Goal: Task Accomplishment & Management: Use online tool/utility

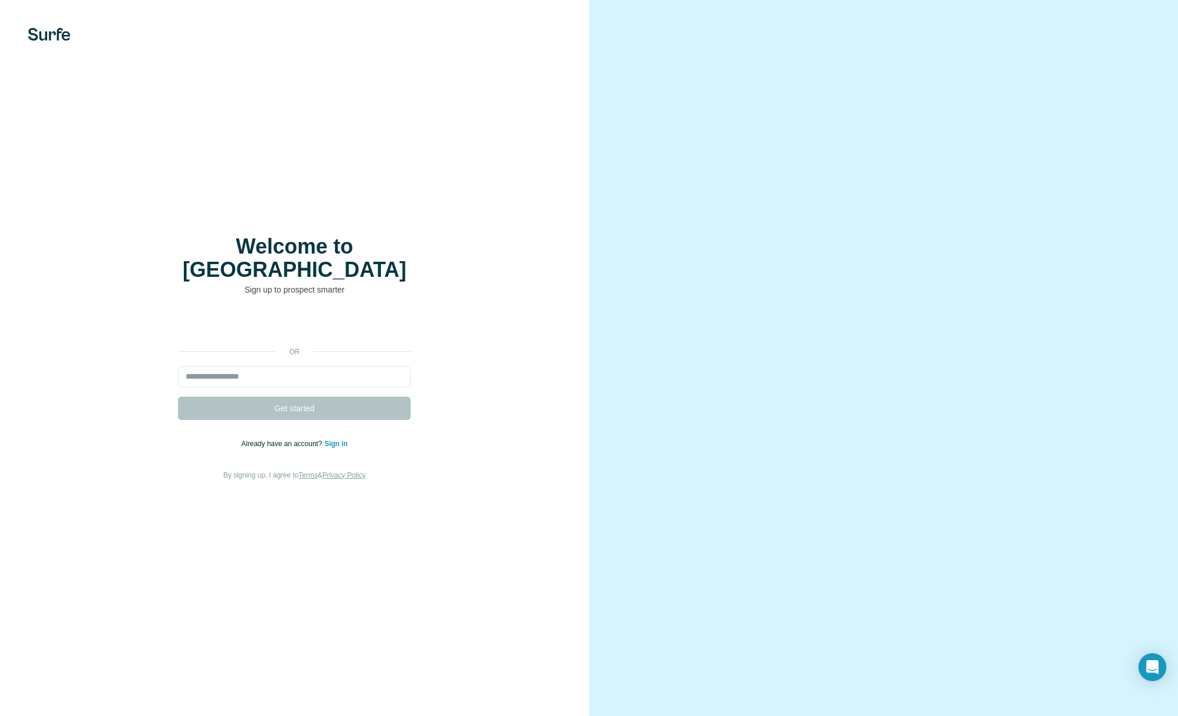
click at [326, 352] on div "or Get started Already have an account? Sign in By signing up, I agree to Terms…" at bounding box center [294, 398] width 543 height 168
click at [305, 366] on input "email" at bounding box center [294, 376] width 233 height 21
type input "**********"
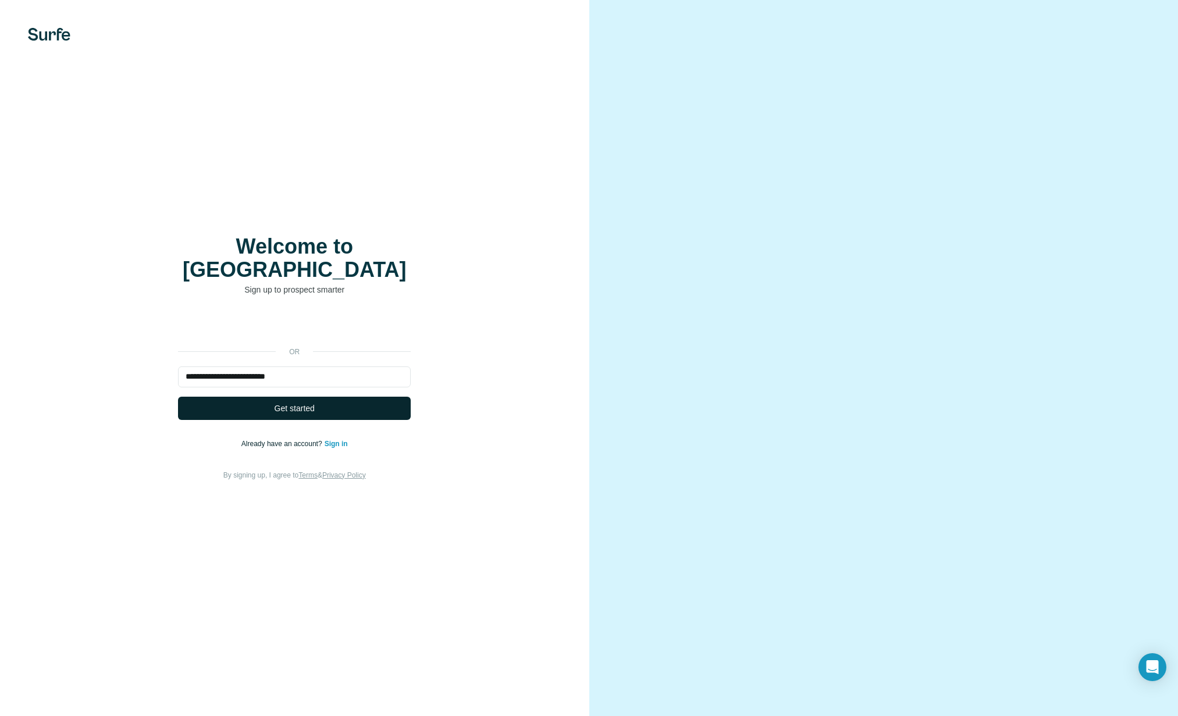
click at [317, 397] on button "Get started" at bounding box center [294, 408] width 233 height 23
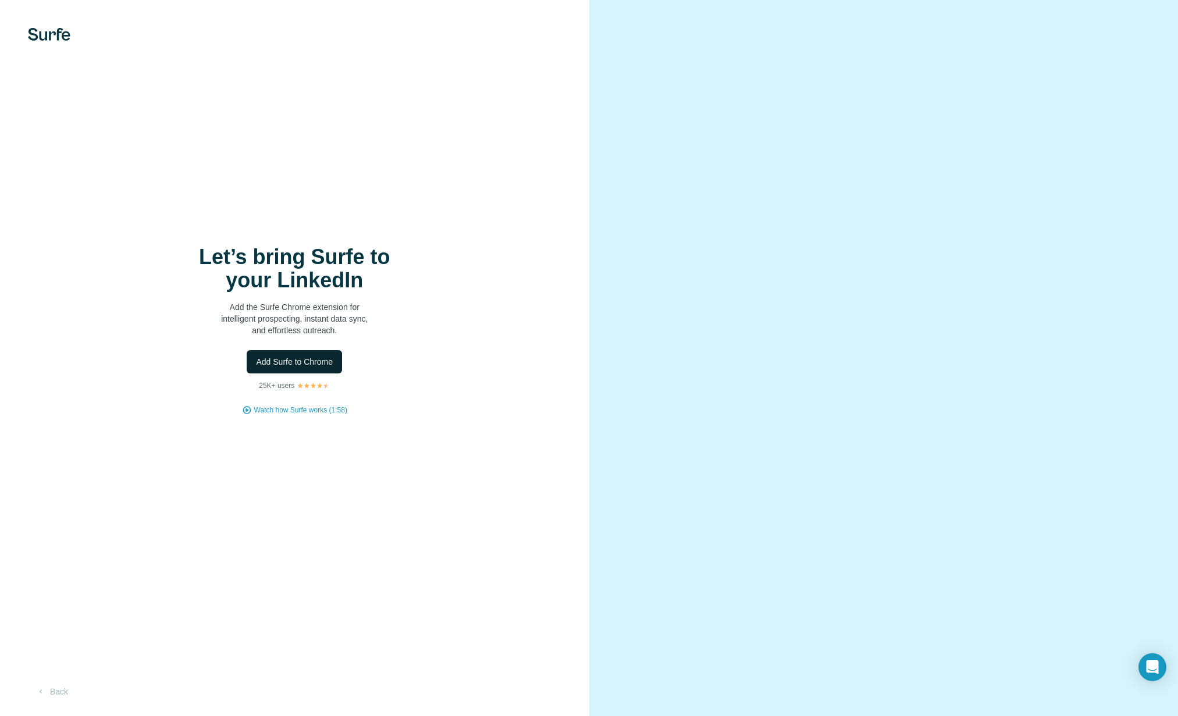
click at [314, 359] on span "Add Surfe to Chrome" at bounding box center [294, 362] width 77 height 12
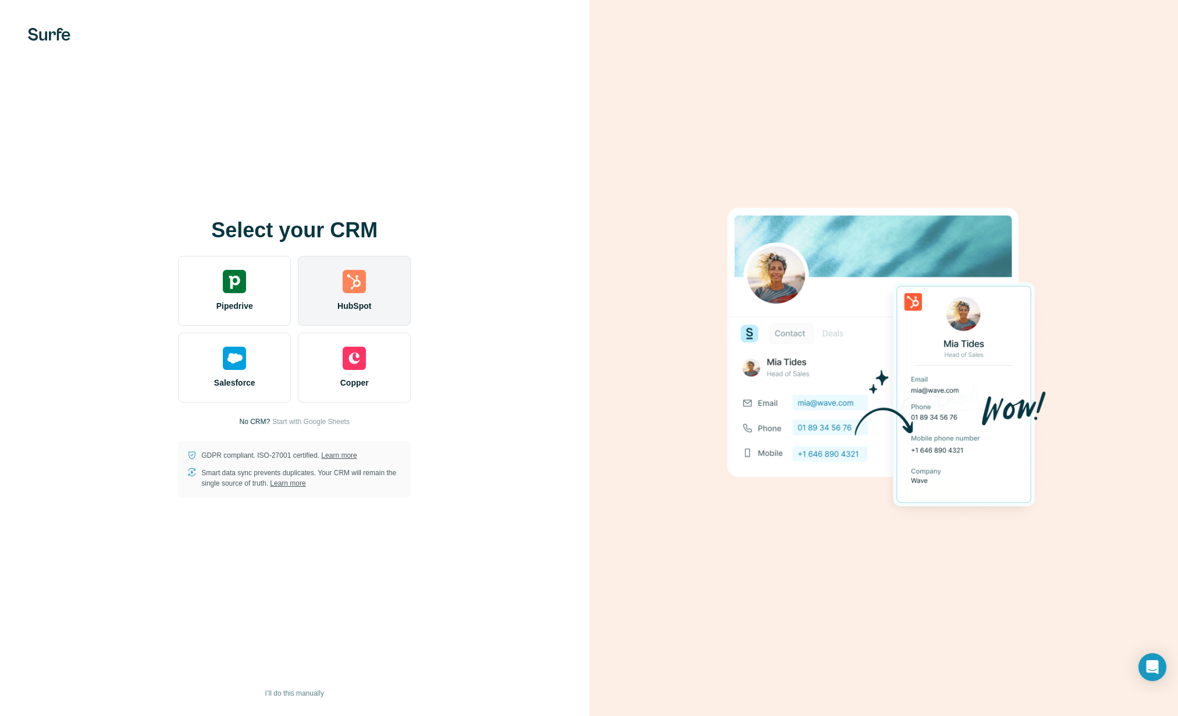
click at [368, 288] on div "HubSpot" at bounding box center [354, 291] width 113 height 70
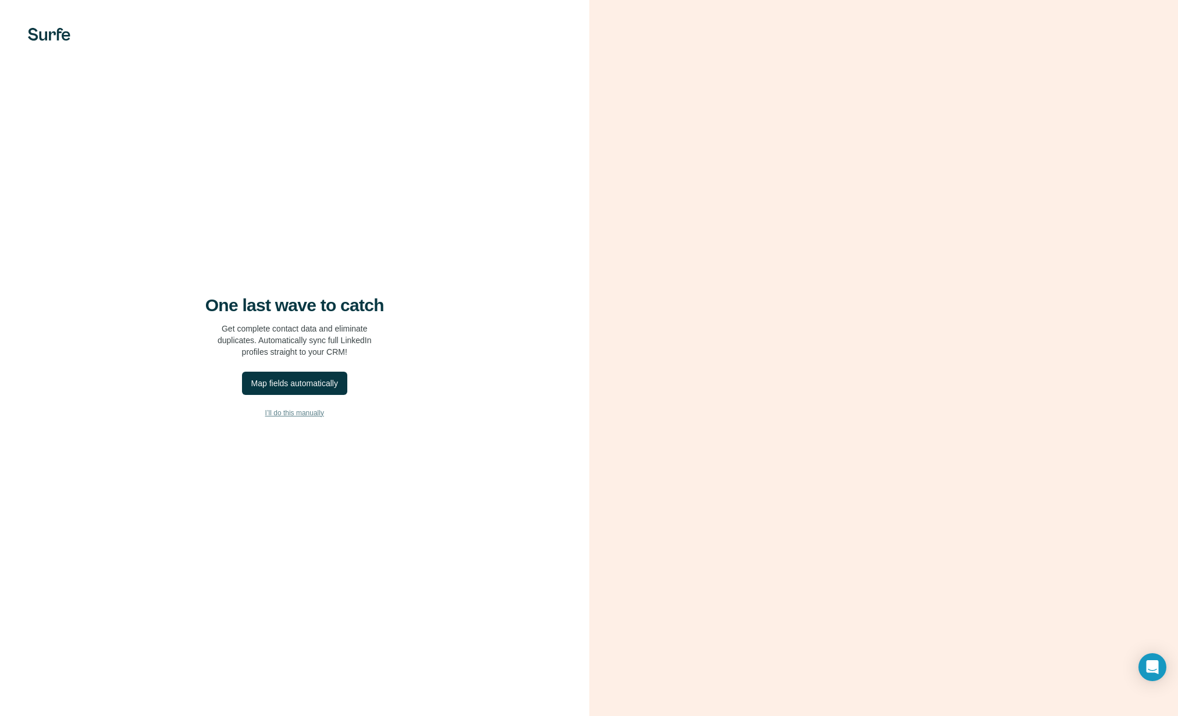
click at [288, 409] on span "I’ll do this manually" at bounding box center [294, 413] width 59 height 10
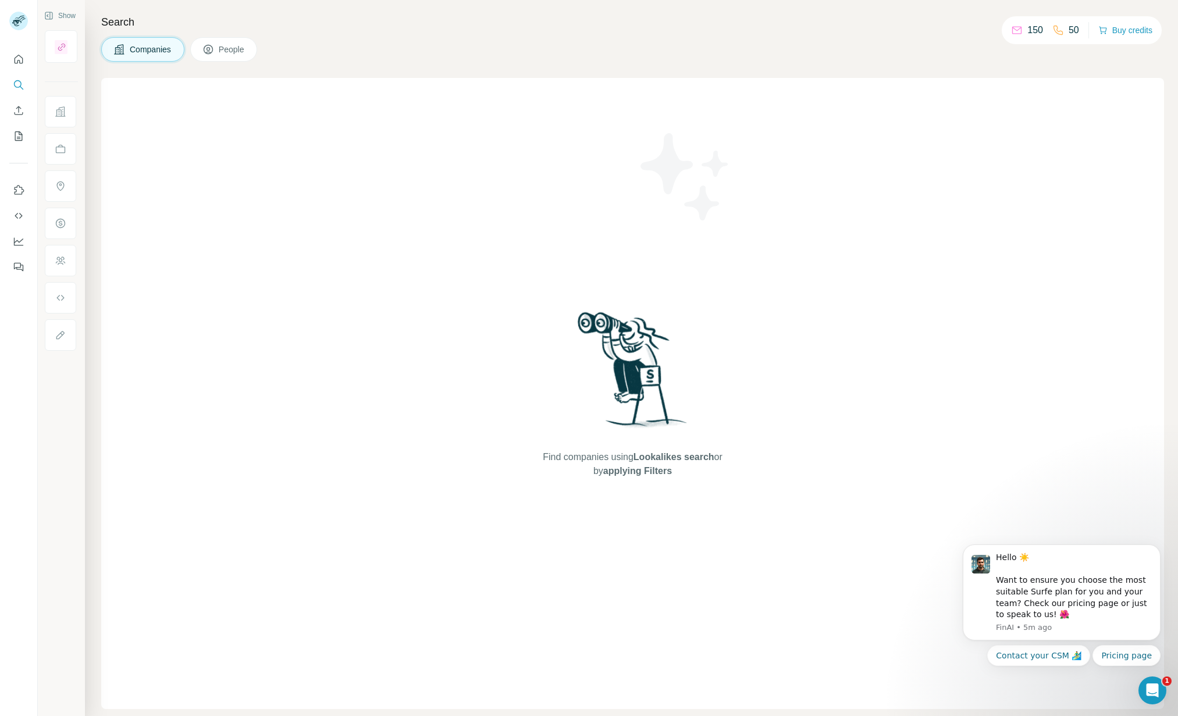
click at [240, 51] on span "People" at bounding box center [232, 50] width 27 height 12
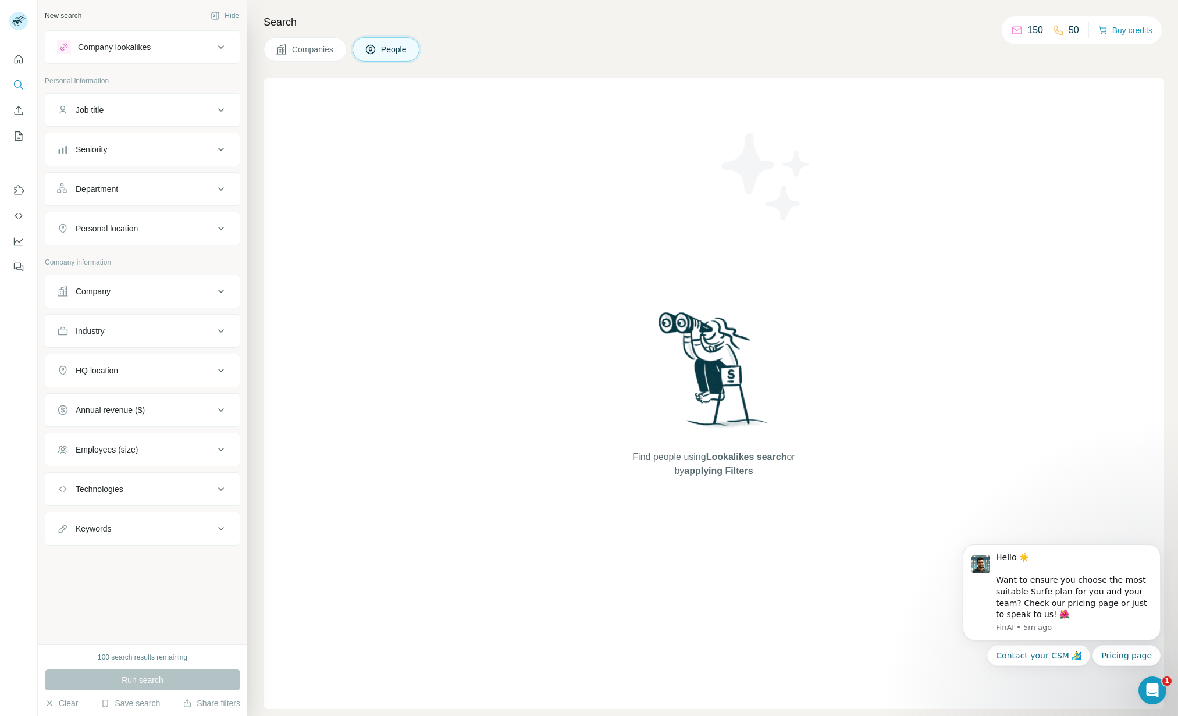
click at [166, 105] on div "Job title" at bounding box center [135, 110] width 157 height 12
click at [148, 138] on input "text" at bounding box center [131, 139] width 148 height 21
type input "*******"
click at [218, 144] on icon "button" at bounding box center [219, 139] width 12 height 12
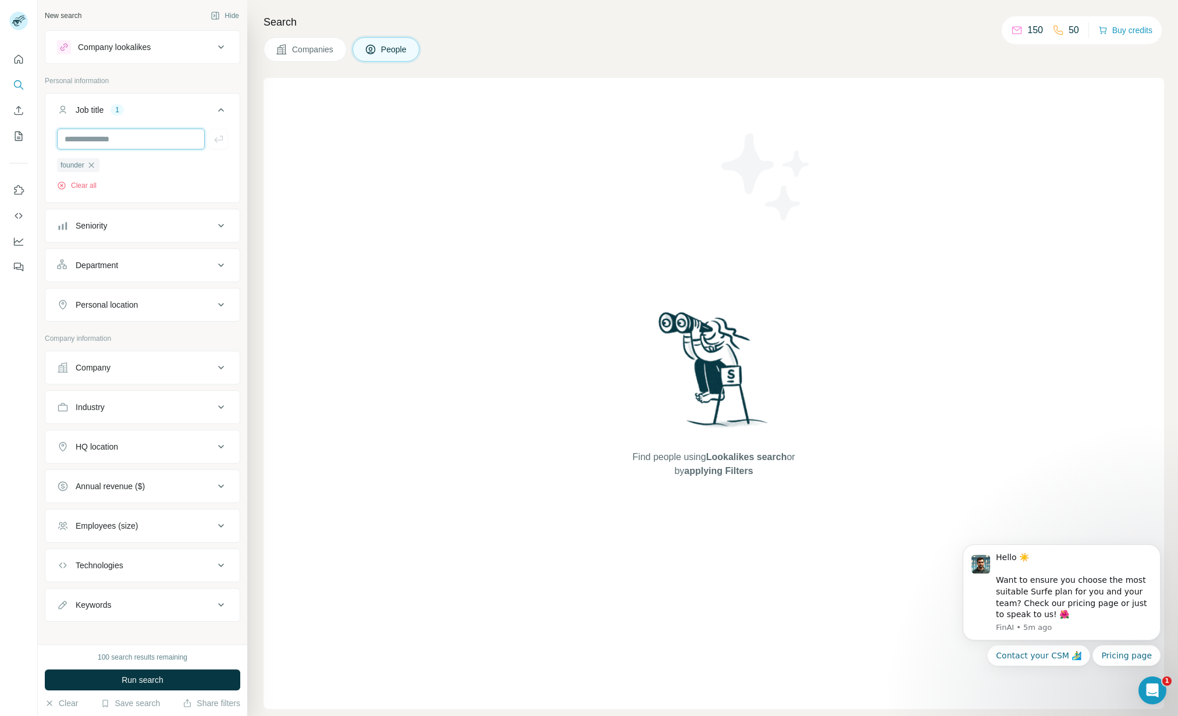
click at [157, 138] on input "text" at bounding box center [131, 139] width 148 height 21
type input "***"
click at [221, 140] on icon "button" at bounding box center [218, 139] width 9 height 7
click at [219, 227] on icon at bounding box center [221, 226] width 14 height 14
click at [101, 319] on span "Founder" at bounding box center [88, 319] width 35 height 12
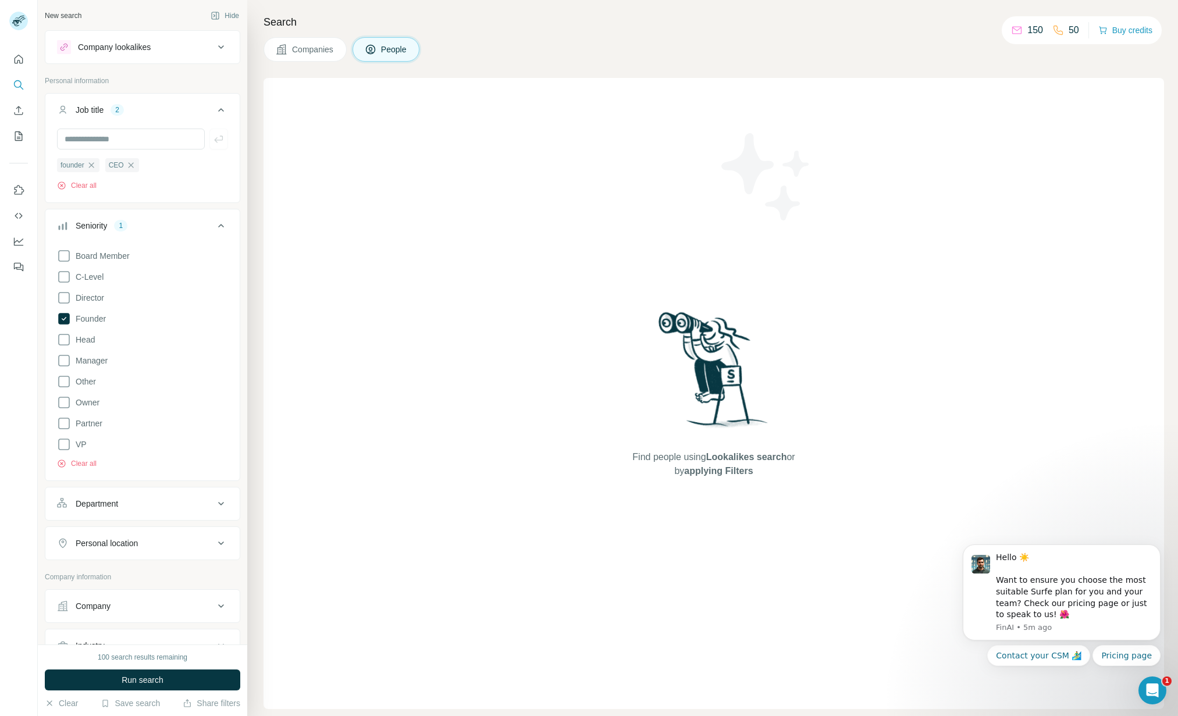
click at [242, 203] on div "New search Hide Company lookalikes Personal information Job title 2 founder CEO…" at bounding box center [142, 322] width 209 height 644
click at [181, 501] on div "Department" at bounding box center [135, 504] width 157 height 12
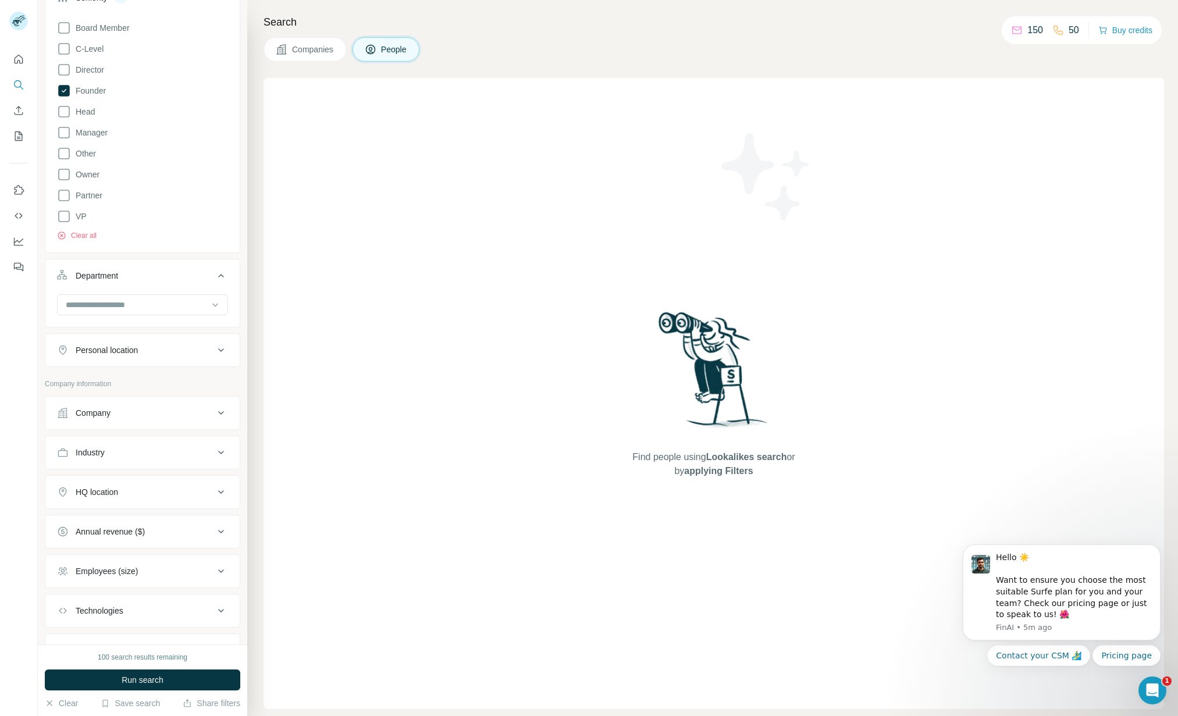
scroll to position [237, 0]
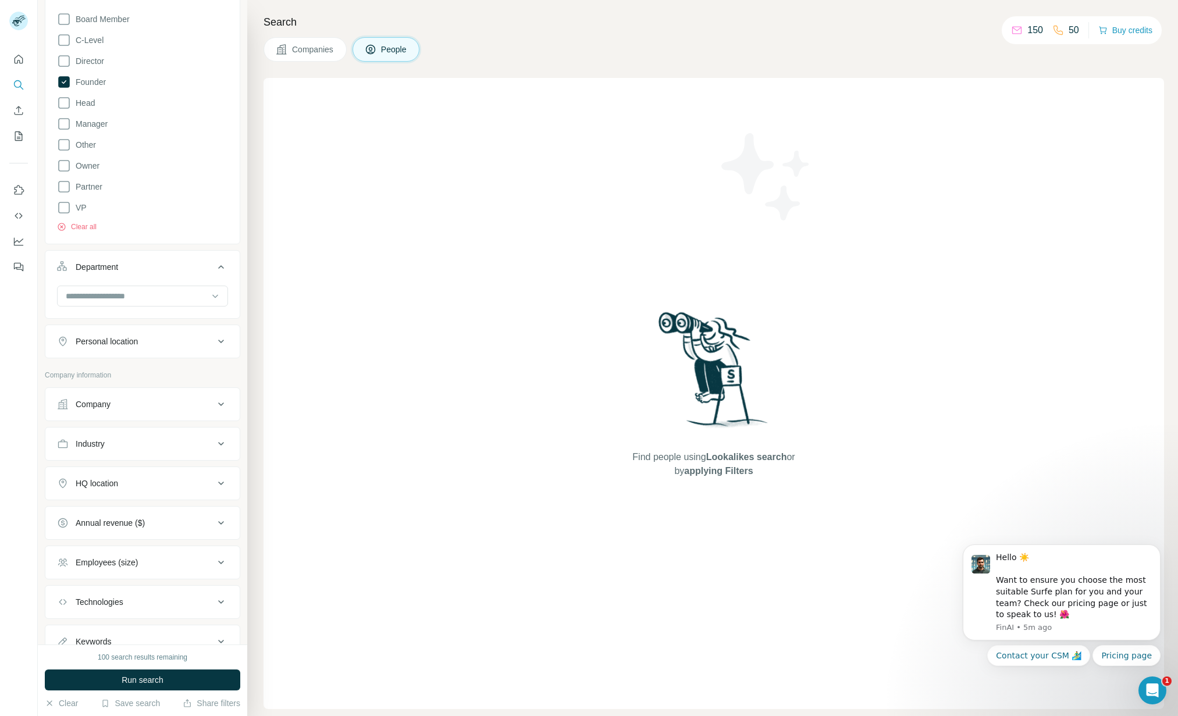
click at [177, 400] on button "Company" at bounding box center [142, 404] width 194 height 28
click at [216, 404] on icon at bounding box center [221, 406] width 14 height 14
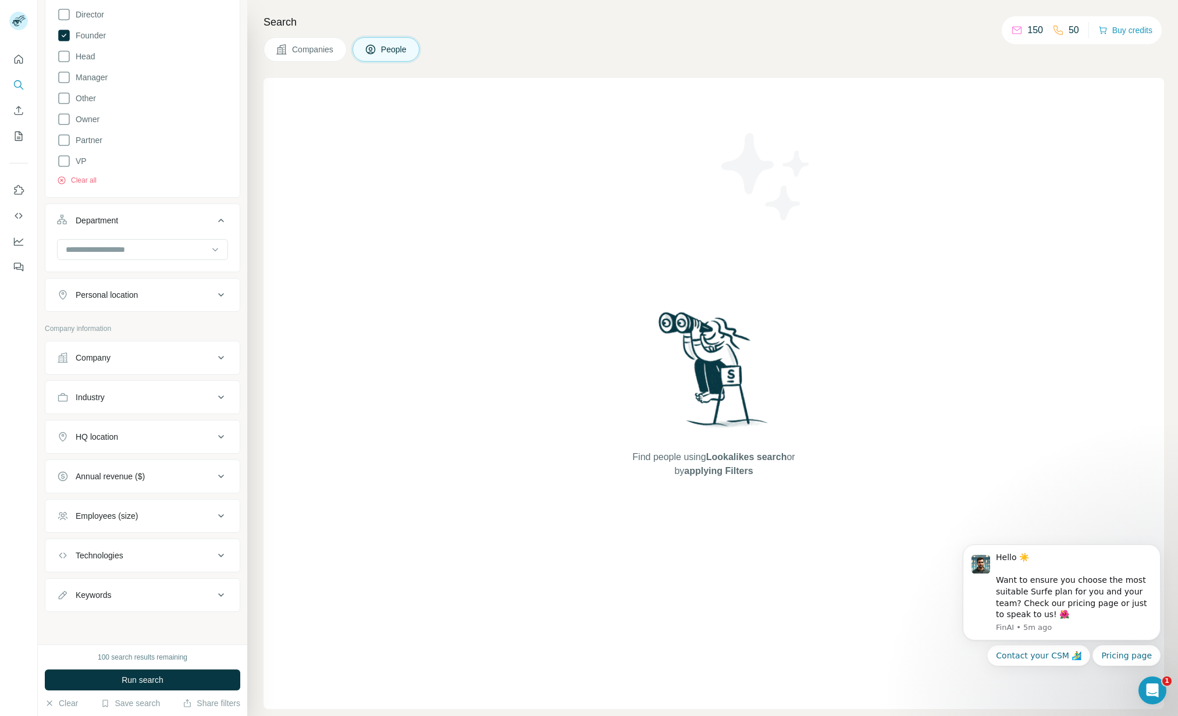
click at [177, 436] on div "HQ location" at bounding box center [135, 437] width 157 height 12
click at [149, 467] on input "text" at bounding box center [142, 465] width 171 height 21
type input "*****"
click at [247, 479] on div "New search Hide Company lookalikes Personal information Job title 2 founder CEO…" at bounding box center [142, 322] width 209 height 644
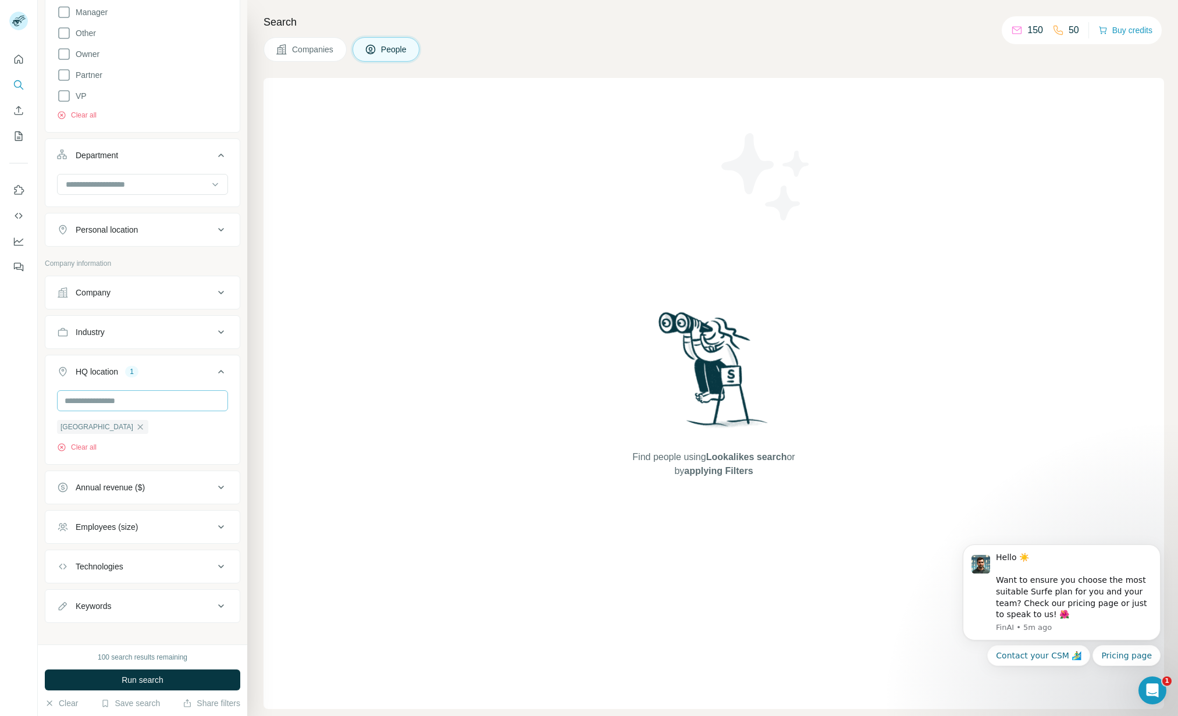
scroll to position [360, 0]
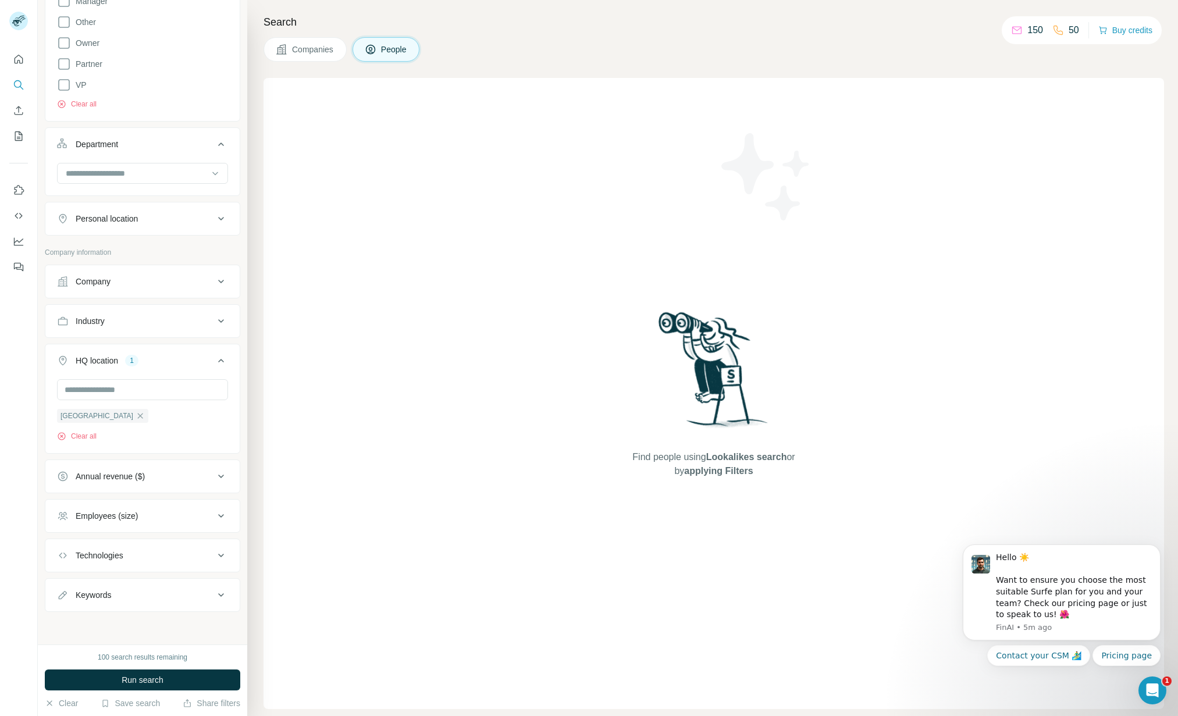
click at [200, 480] on div "Annual revenue ($)" at bounding box center [135, 477] width 157 height 12
click at [102, 546] on span "10-50M" at bounding box center [87, 545] width 32 height 12
click at [92, 524] on span "1-10M" at bounding box center [85, 523] width 28 height 12
click at [250, 482] on div "Search Companies People Find people using Lookalikes search or by applying Filt…" at bounding box center [712, 358] width 931 height 716
click at [221, 474] on icon at bounding box center [221, 476] width 14 height 14
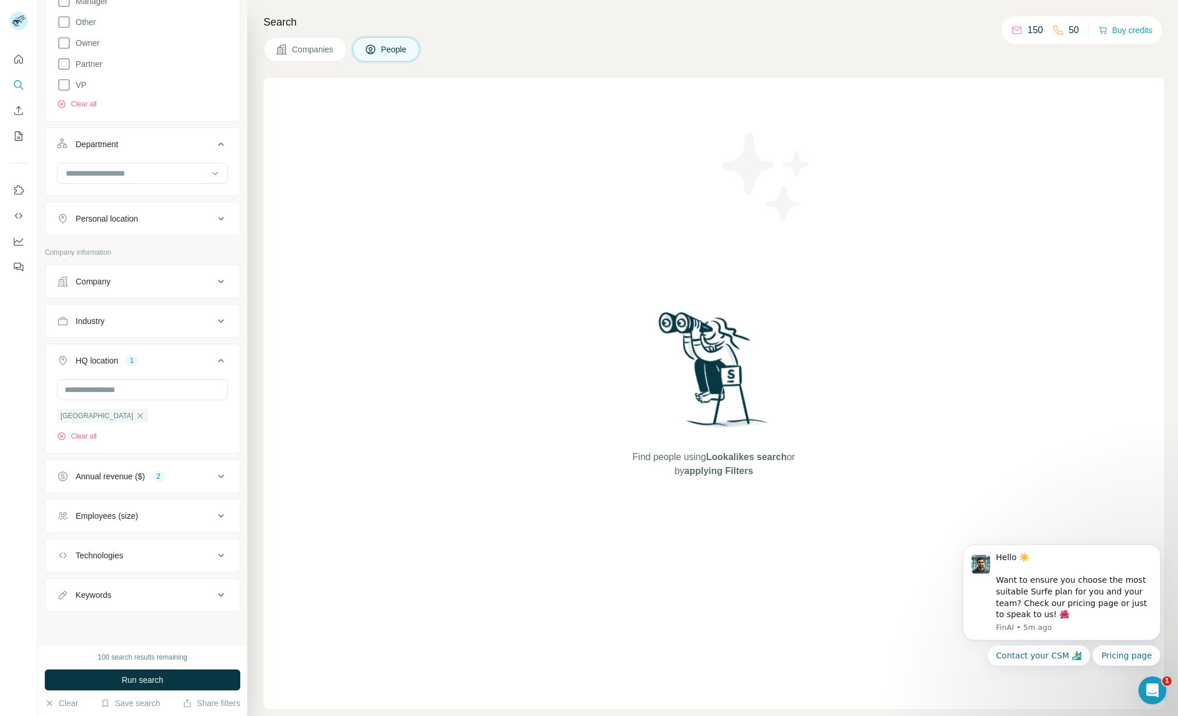
click at [202, 515] on div "Employees (size)" at bounding box center [135, 516] width 157 height 12
click at [92, 583] on span "11-50" at bounding box center [84, 584] width 26 height 12
click at [96, 607] on span "51-200" at bounding box center [86, 606] width 30 height 12
click at [218, 515] on icon at bounding box center [221, 515] width 14 height 14
click at [156, 678] on span "Run search" at bounding box center [143, 680] width 42 height 12
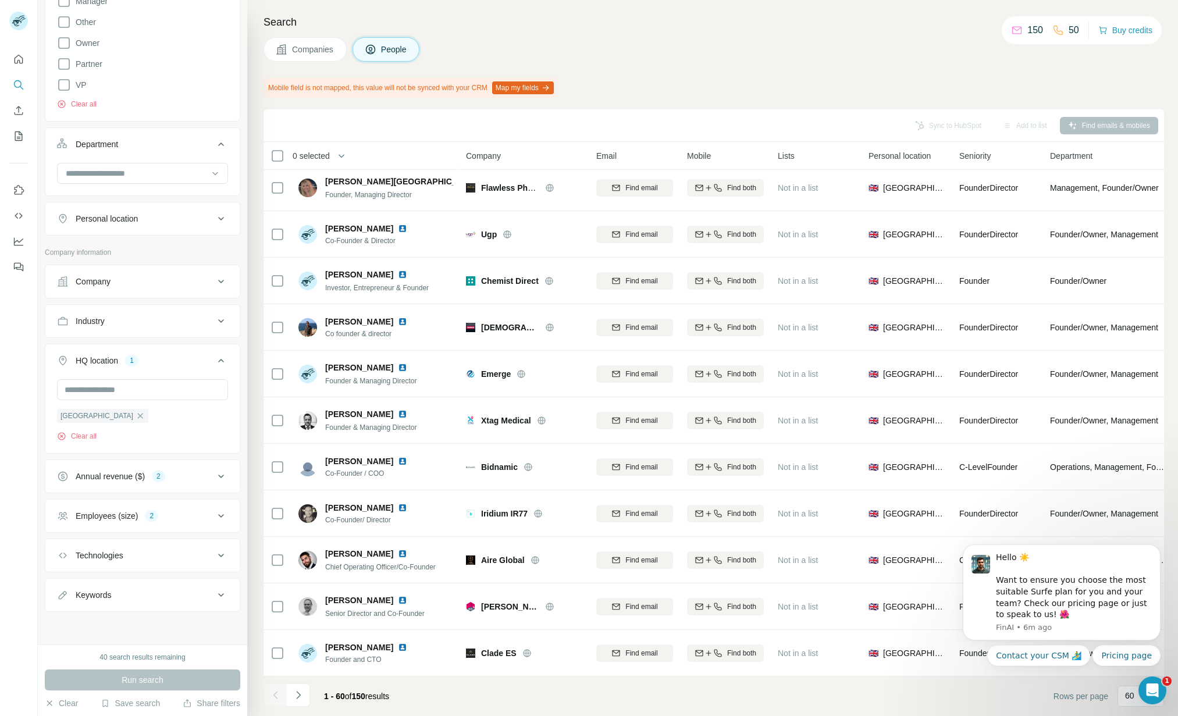
scroll to position [2285, 0]
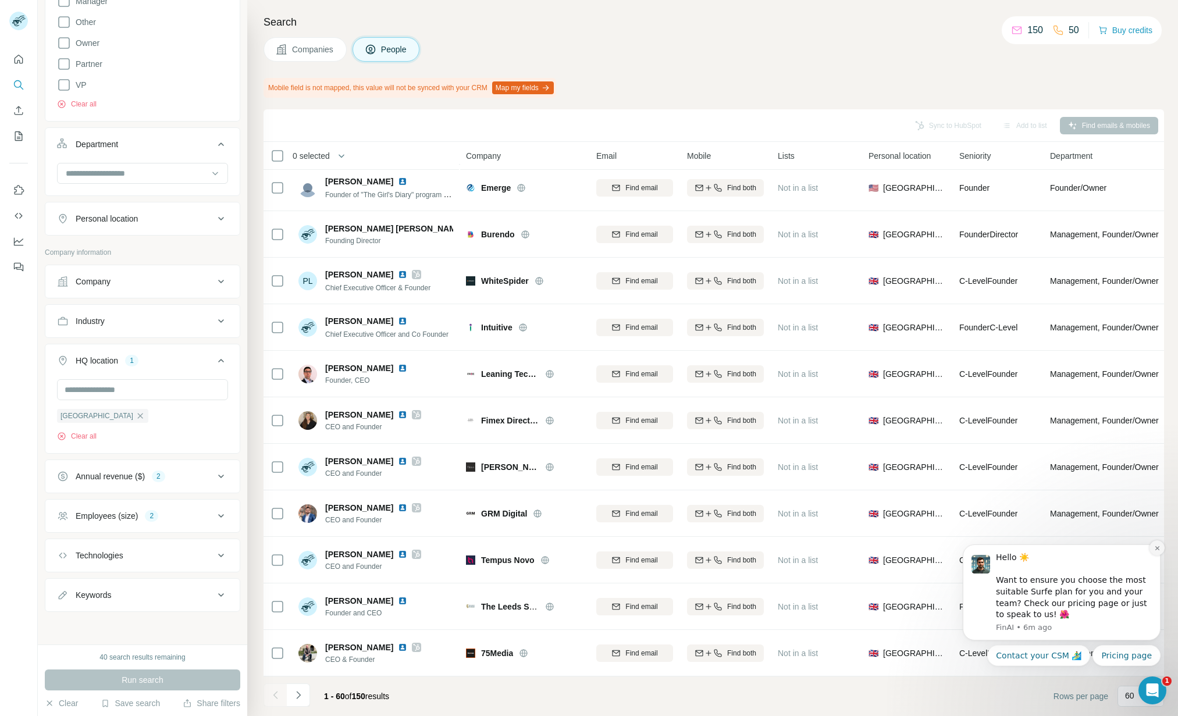
click at [1162, 549] on button "Dismiss notification" at bounding box center [1156, 547] width 15 height 15
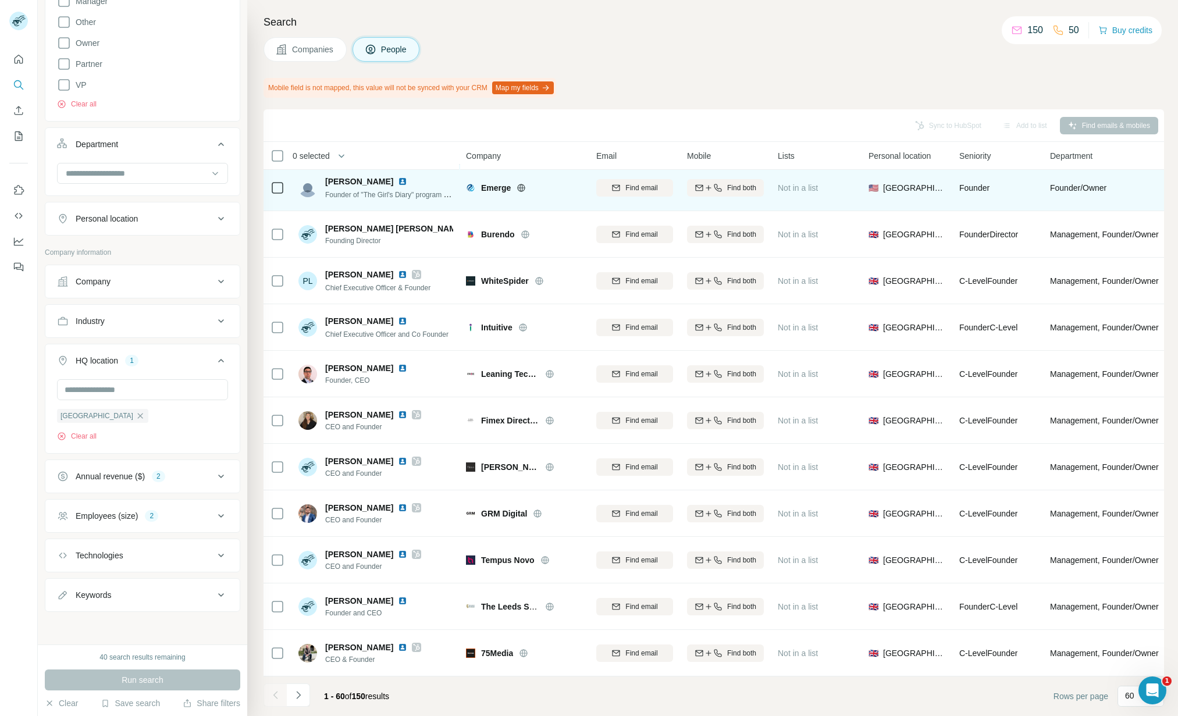
click at [522, 186] on icon at bounding box center [521, 188] width 3 height 8
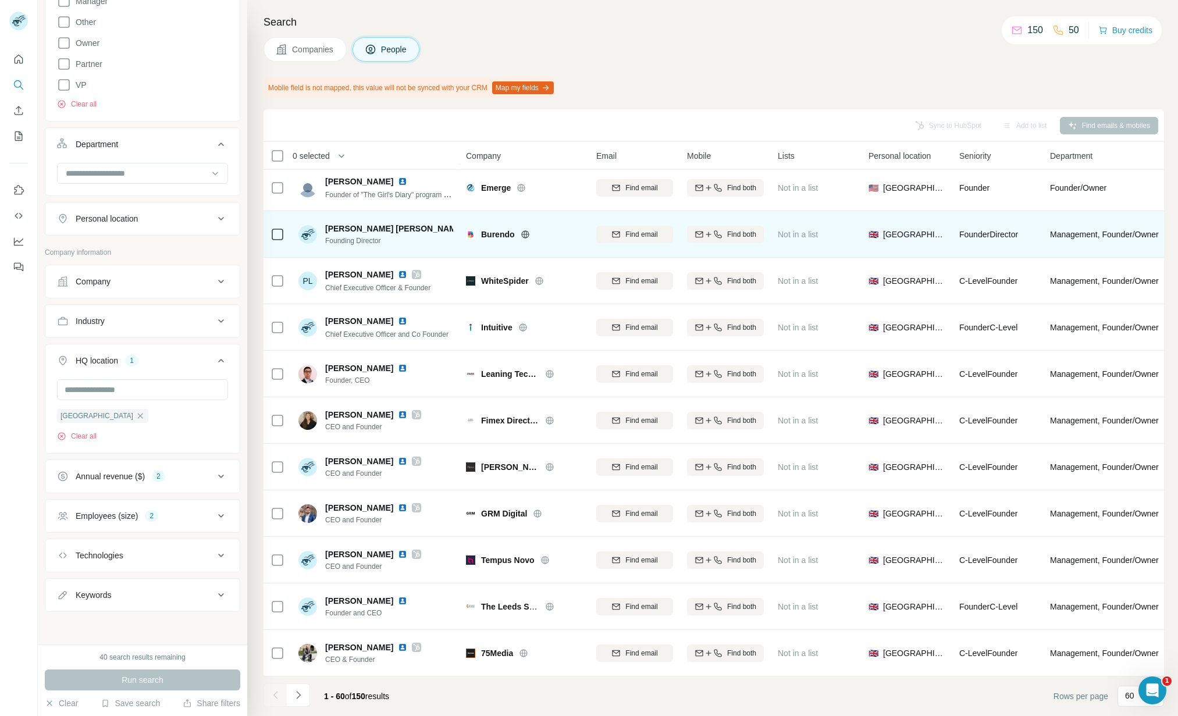
click at [524, 232] on icon at bounding box center [525, 234] width 9 height 9
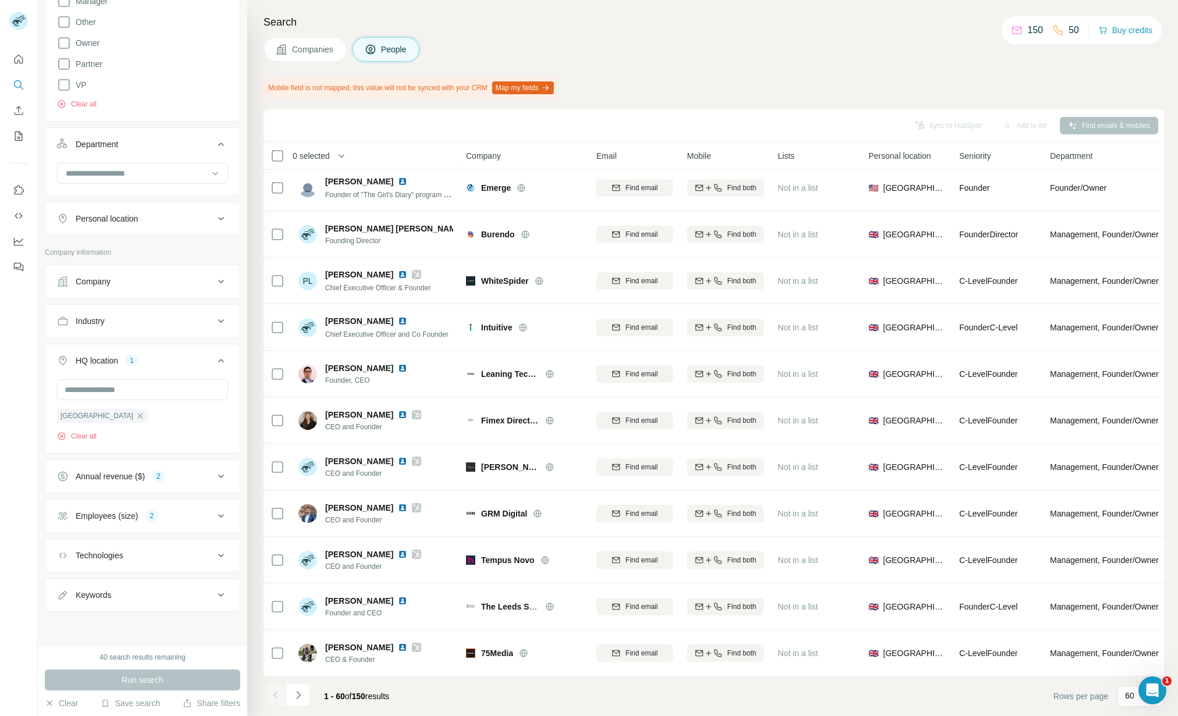
click at [126, 280] on div "Company" at bounding box center [135, 282] width 157 height 12
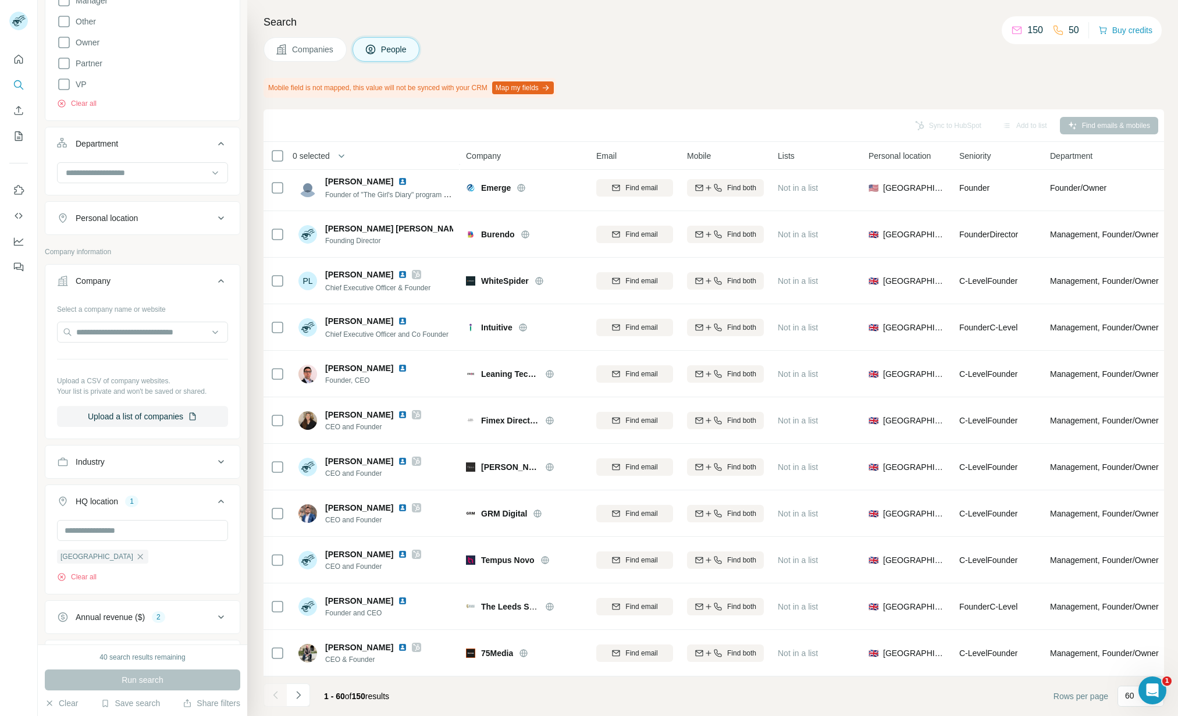
click at [223, 279] on icon at bounding box center [221, 281] width 14 height 14
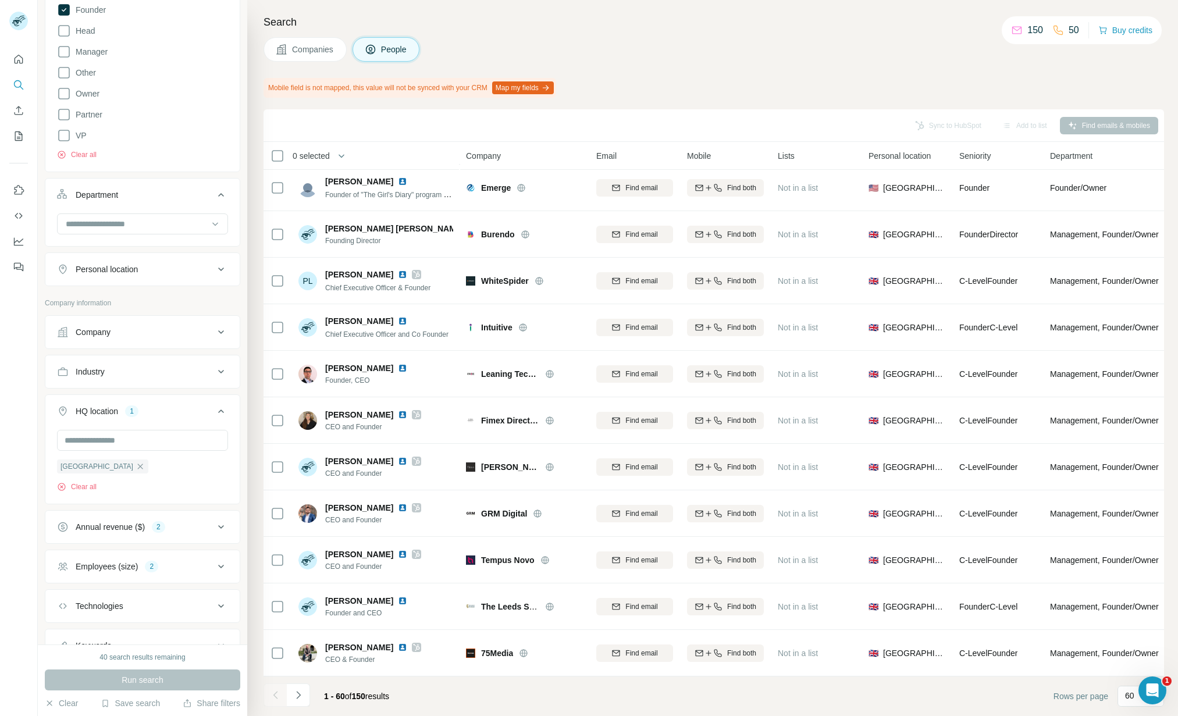
scroll to position [297, 0]
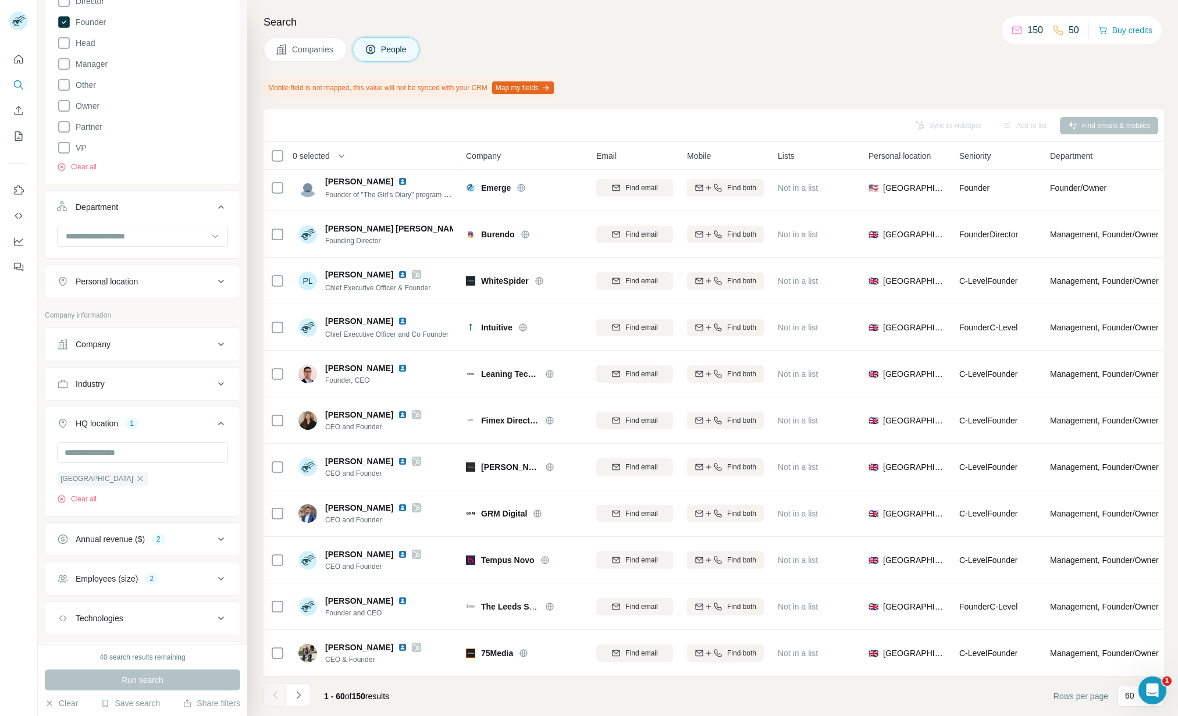
click at [162, 282] on div "Personal location" at bounding box center [135, 282] width 157 height 12
click at [155, 306] on input "text" at bounding box center [142, 310] width 171 height 21
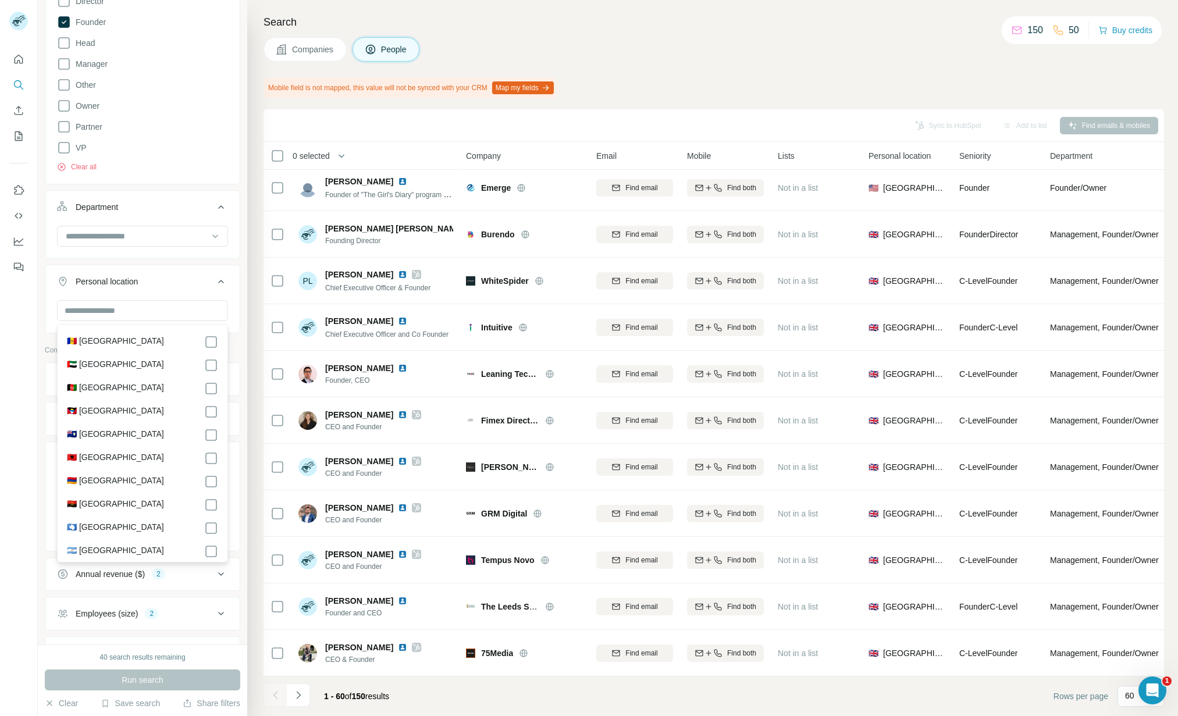
click at [223, 263] on ul "Job title 2 founder CEO Clear all Seniority 1 Board Member C-Level Director Fou…" at bounding box center [142, 64] width 195 height 537
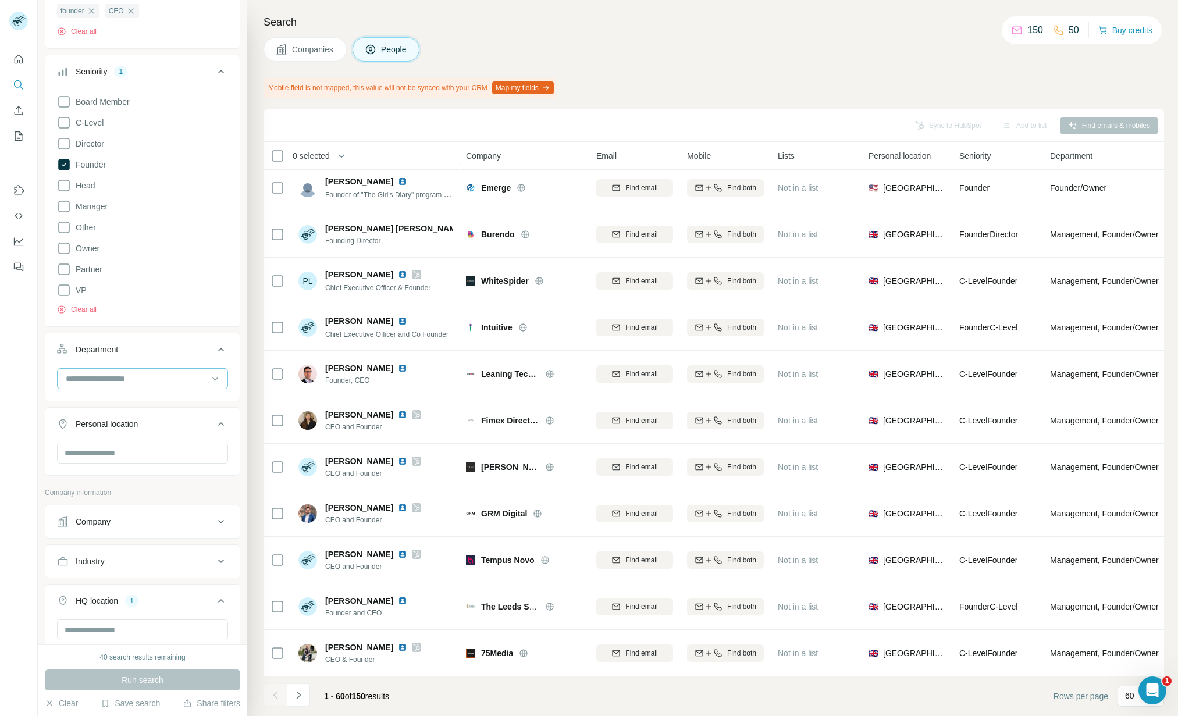
scroll to position [0, 0]
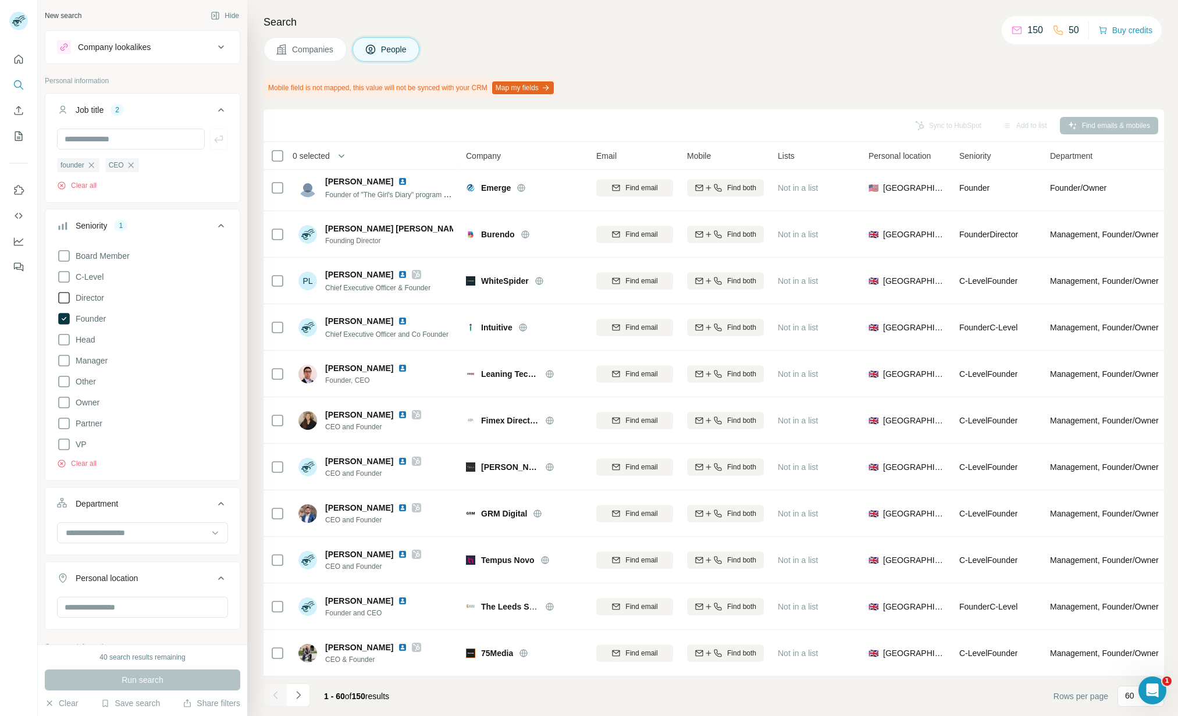
click at [96, 300] on span "Director" at bounding box center [87, 298] width 33 height 12
click at [172, 681] on button "Run search" at bounding box center [142, 679] width 195 height 21
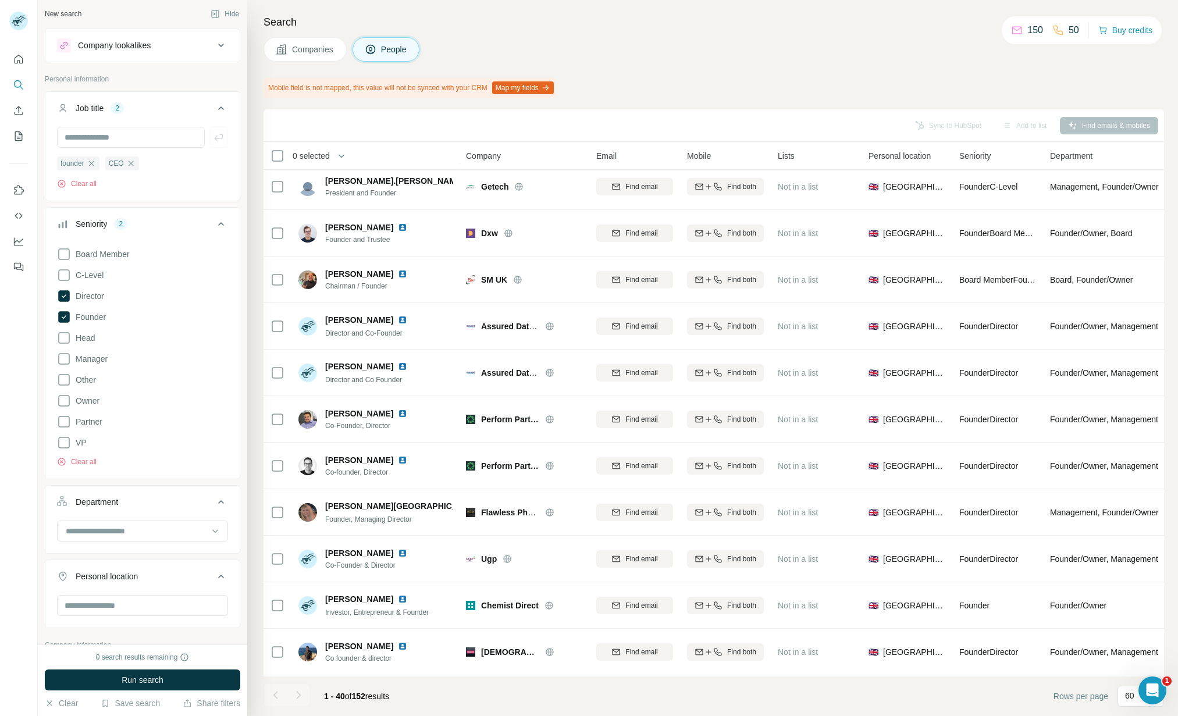
scroll to position [1355, 0]
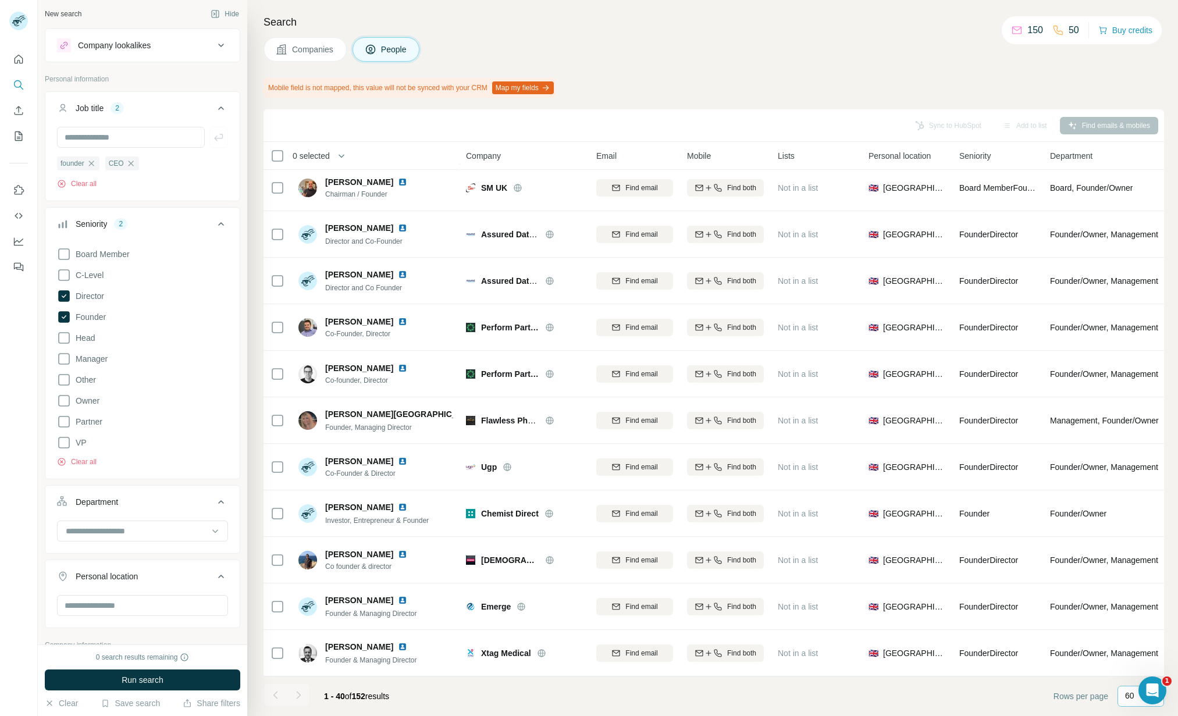
click at [1125, 698] on p "60" at bounding box center [1129, 696] width 9 height 12
click at [985, 704] on footer "1 - 40 of 152 results Rows per page 60" at bounding box center [713, 696] width 900 height 40
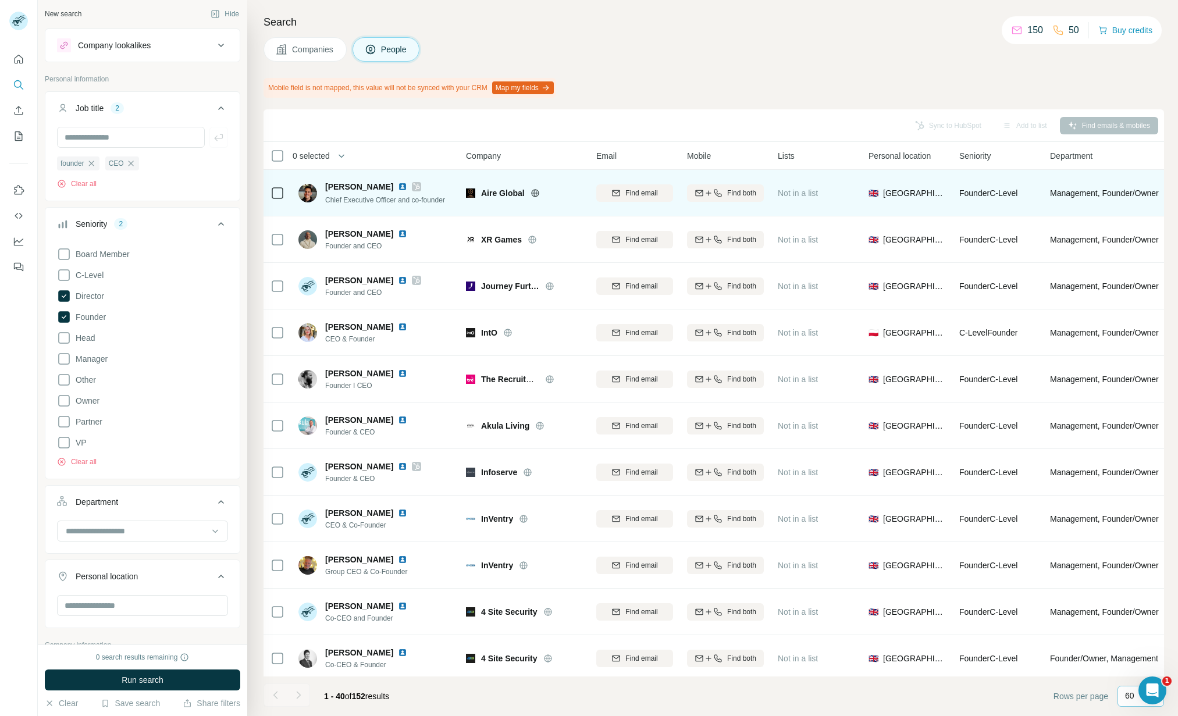
click at [535, 191] on icon at bounding box center [534, 193] width 3 height 8
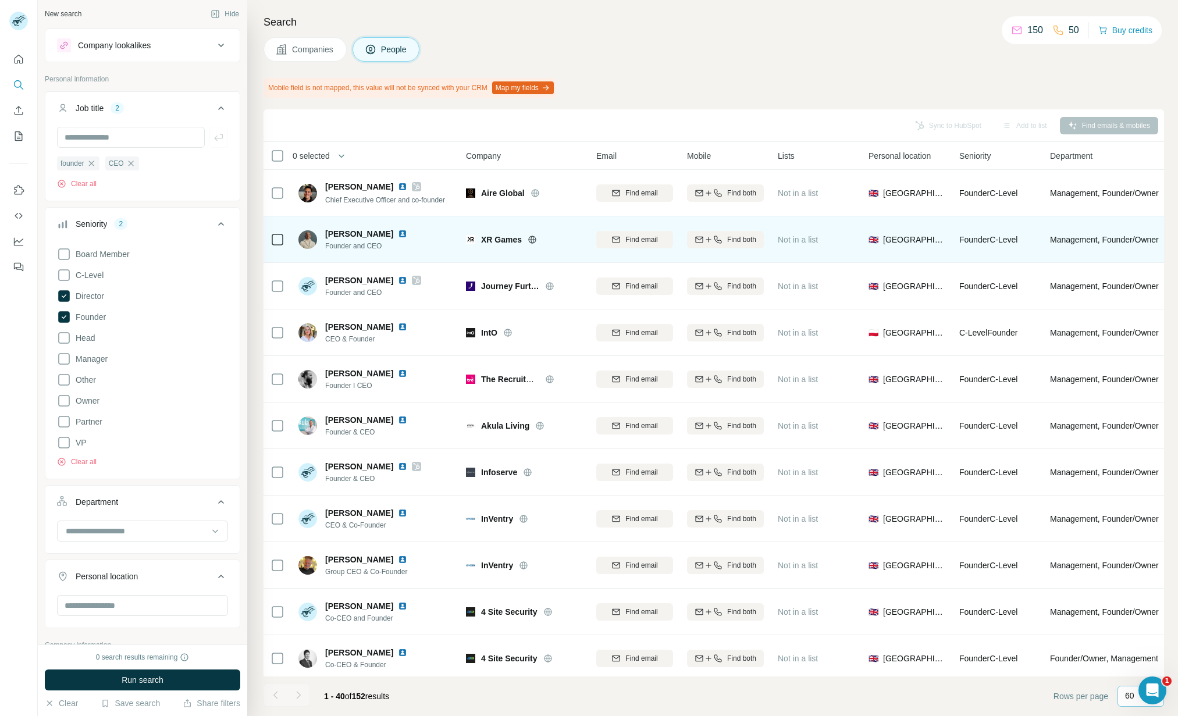
scroll to position [0, 1]
click at [533, 238] on icon at bounding box center [531, 239] width 9 height 9
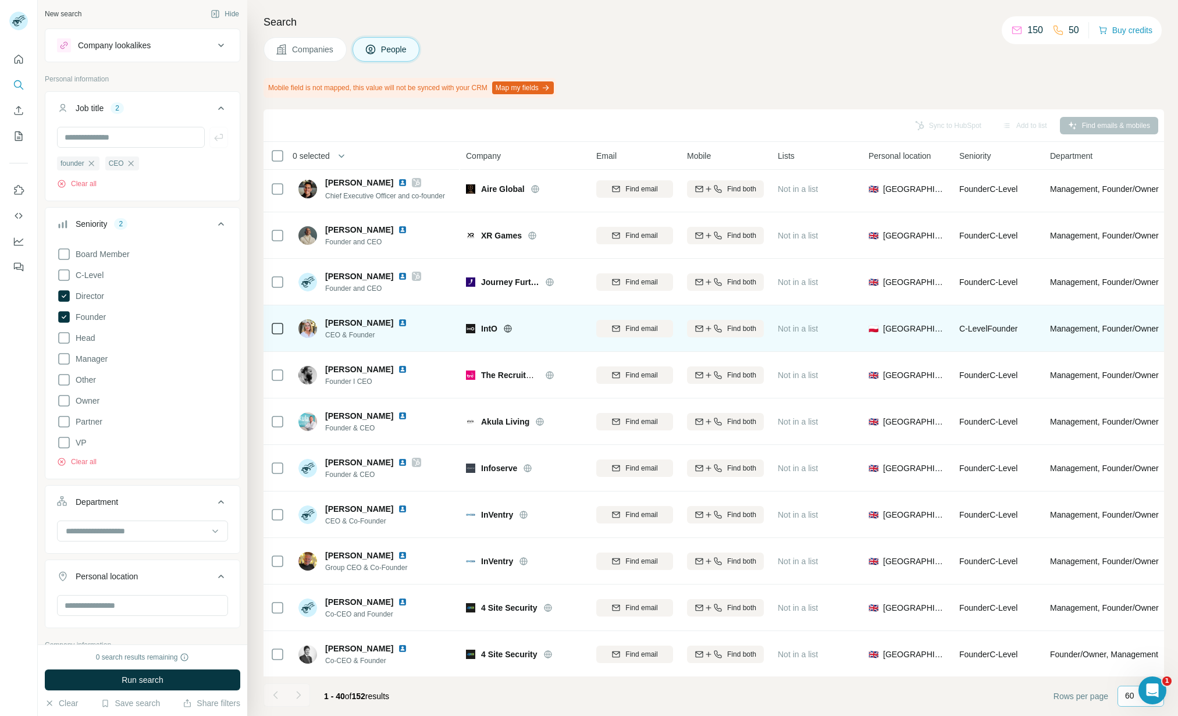
scroll to position [4, 6]
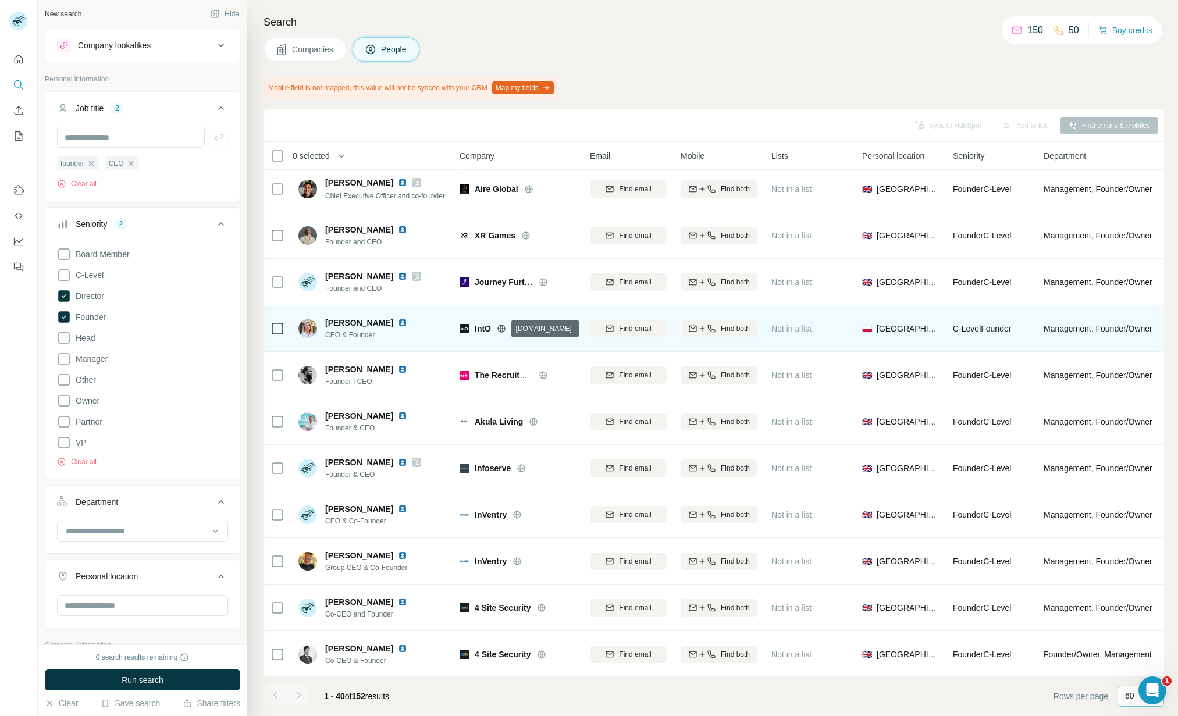
click at [502, 327] on icon at bounding box center [501, 328] width 9 height 9
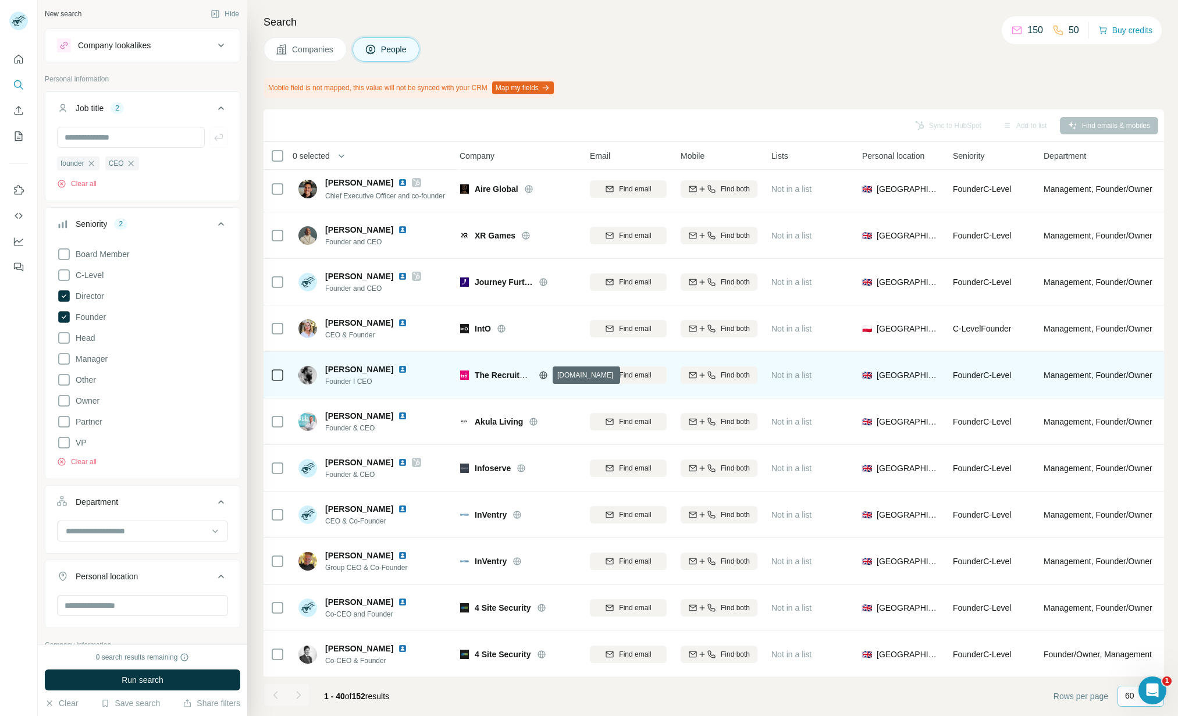
click at [545, 374] on icon at bounding box center [543, 375] width 9 height 9
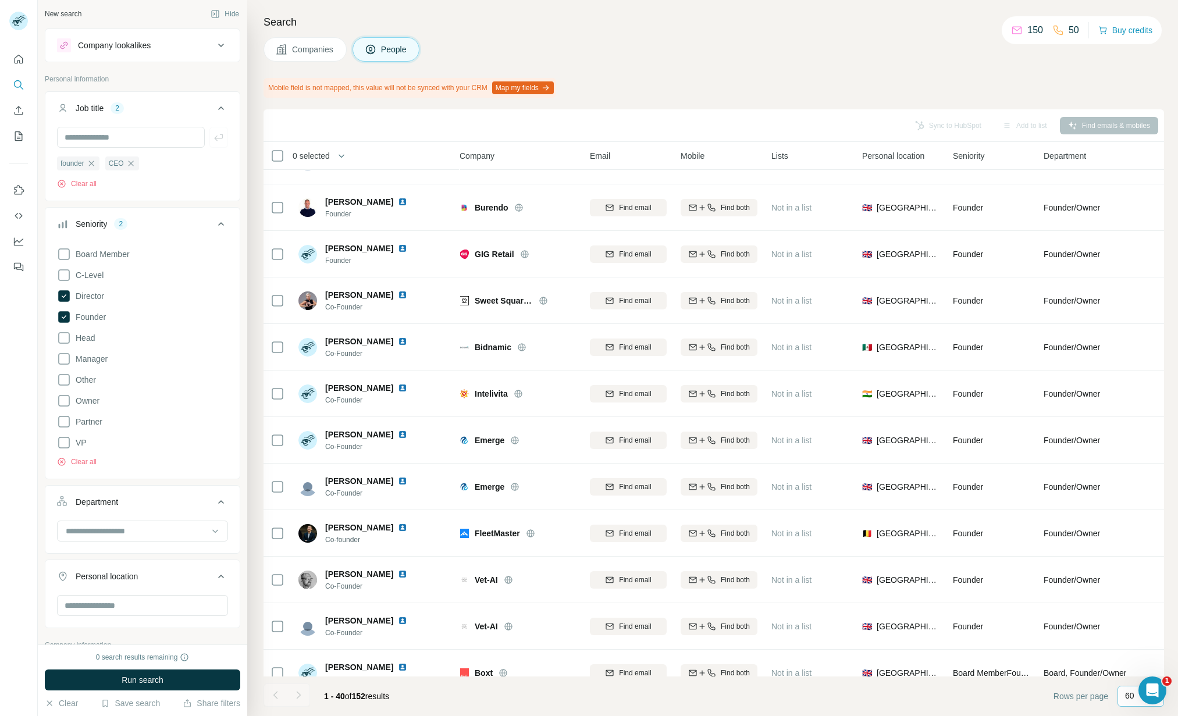
scroll to position [671, 6]
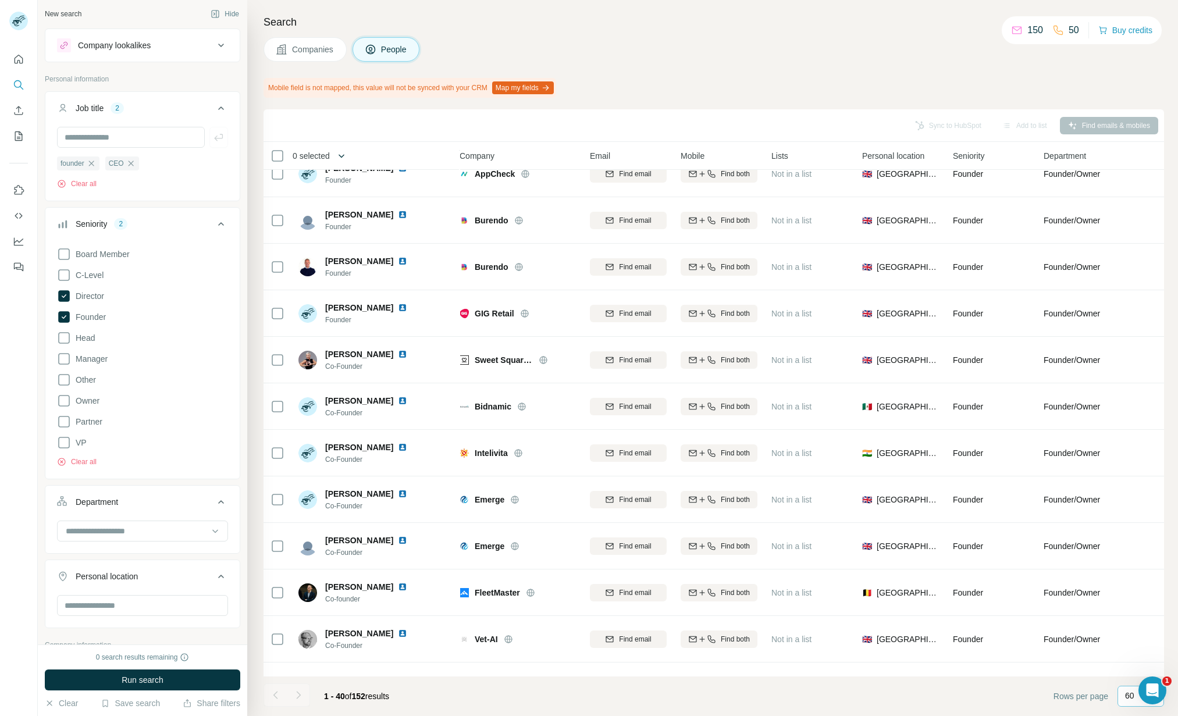
click at [344, 155] on icon "button" at bounding box center [342, 156] width 12 height 12
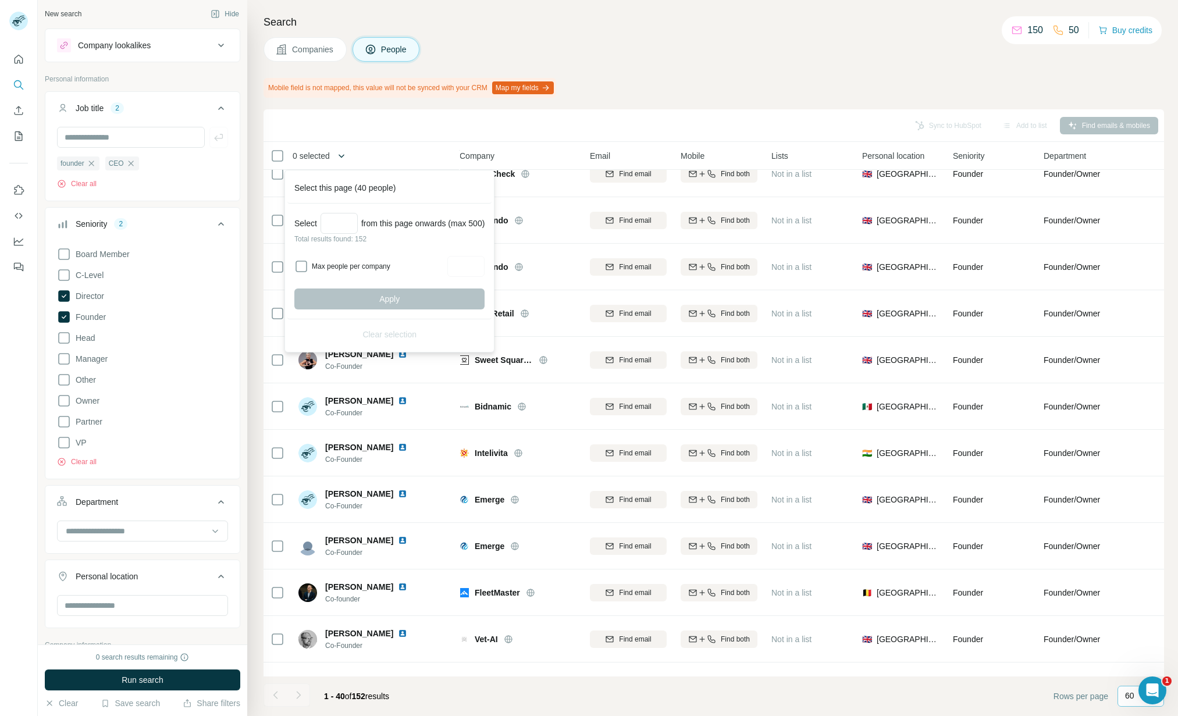
scroll to position [671, 7]
click at [355, 241] on p "Total results found: 152" at bounding box center [389, 239] width 190 height 10
click at [348, 219] on input "Select a number (up to 500)" at bounding box center [338, 223] width 37 height 21
click at [440, 297] on button "Apply" at bounding box center [389, 298] width 190 height 21
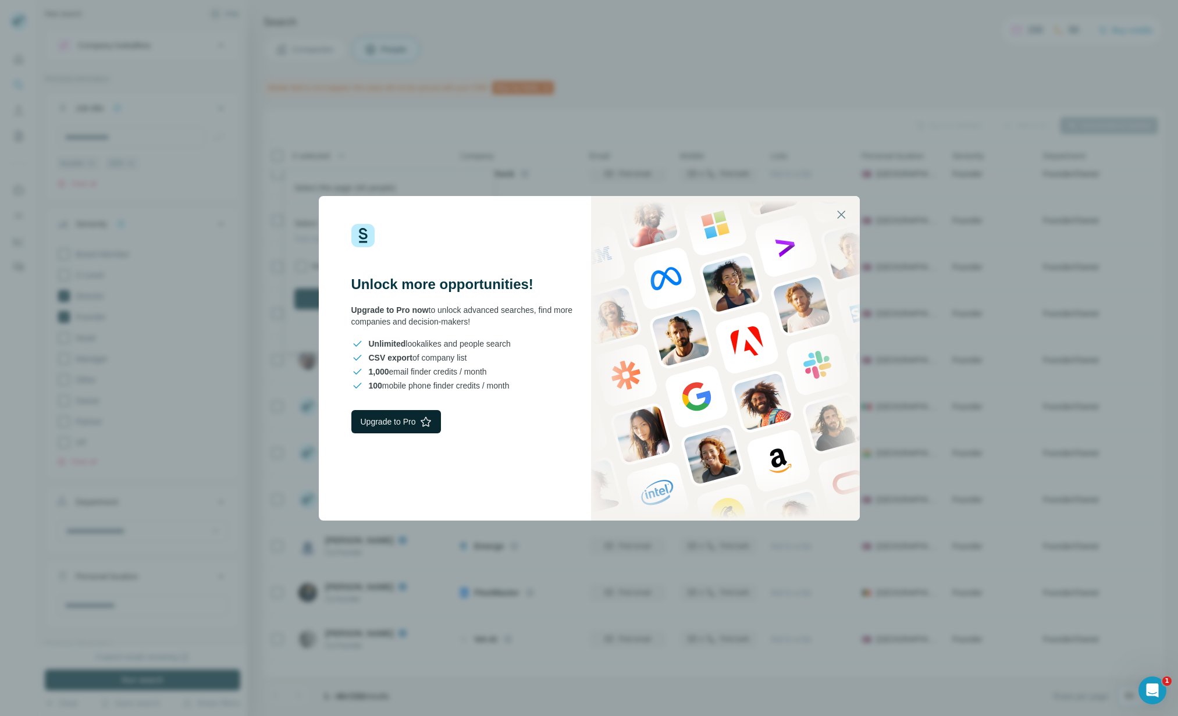
click at [412, 418] on button "Upgrade to Pro" at bounding box center [396, 421] width 90 height 23
click at [840, 213] on icon "button" at bounding box center [841, 215] width 8 height 8
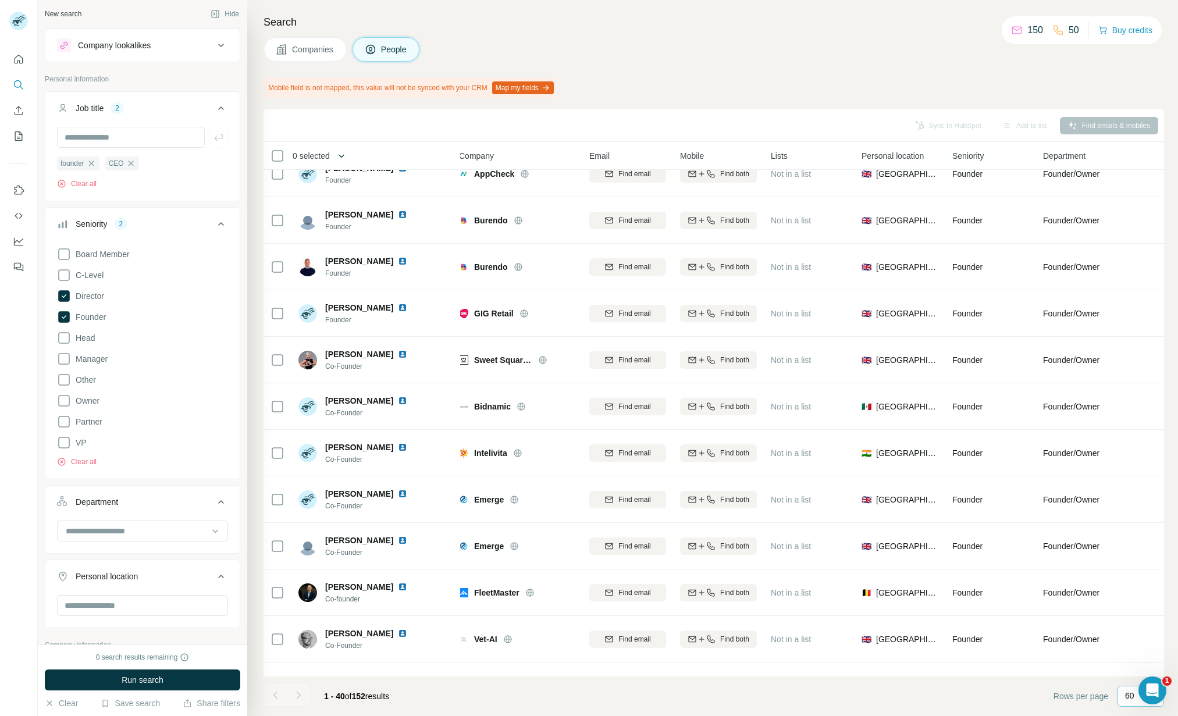
click at [337, 149] on button "button" at bounding box center [341, 155] width 23 height 23
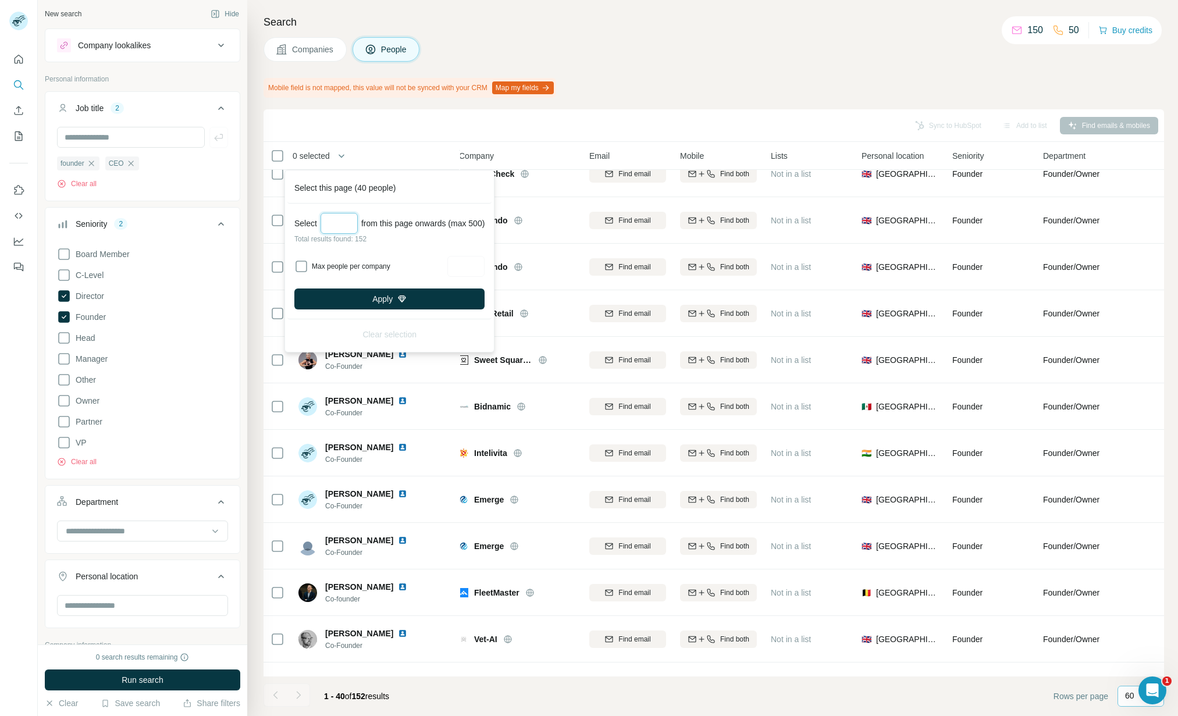
click at [352, 219] on input "***" at bounding box center [338, 223] width 37 height 21
click at [429, 294] on button "Apply" at bounding box center [389, 298] width 190 height 21
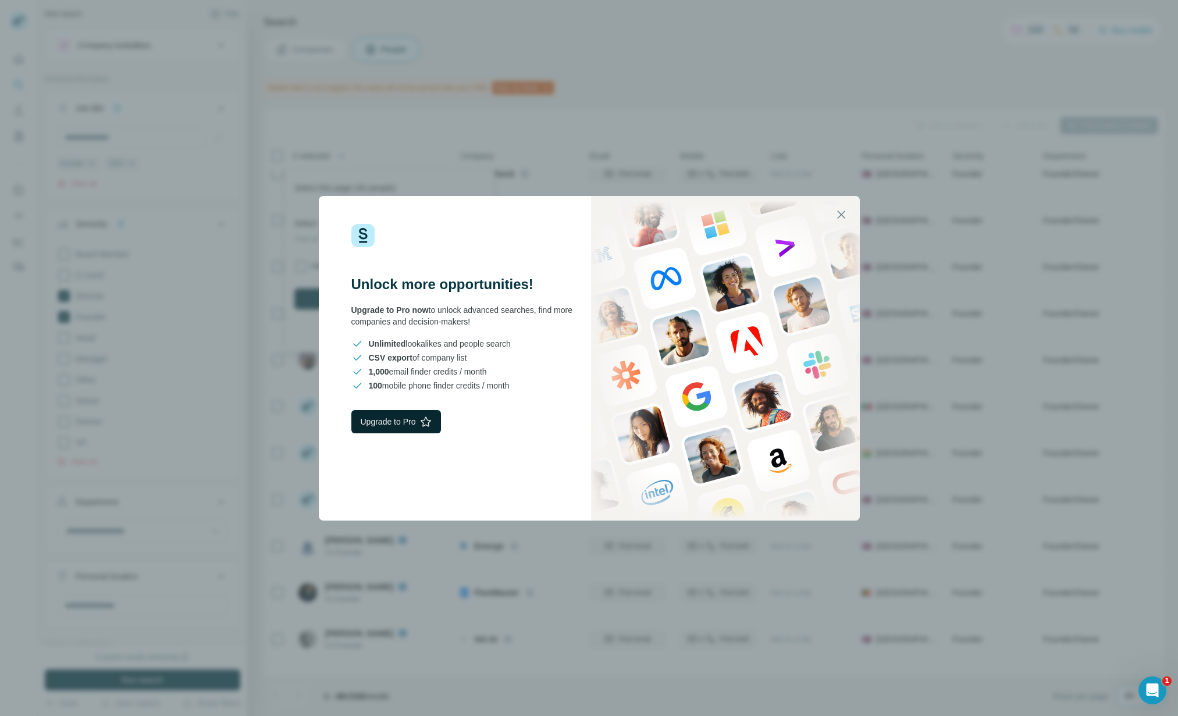
click at [397, 425] on button "Upgrade to Pro" at bounding box center [396, 421] width 90 height 23
click at [845, 212] on icon "button" at bounding box center [841, 215] width 14 height 14
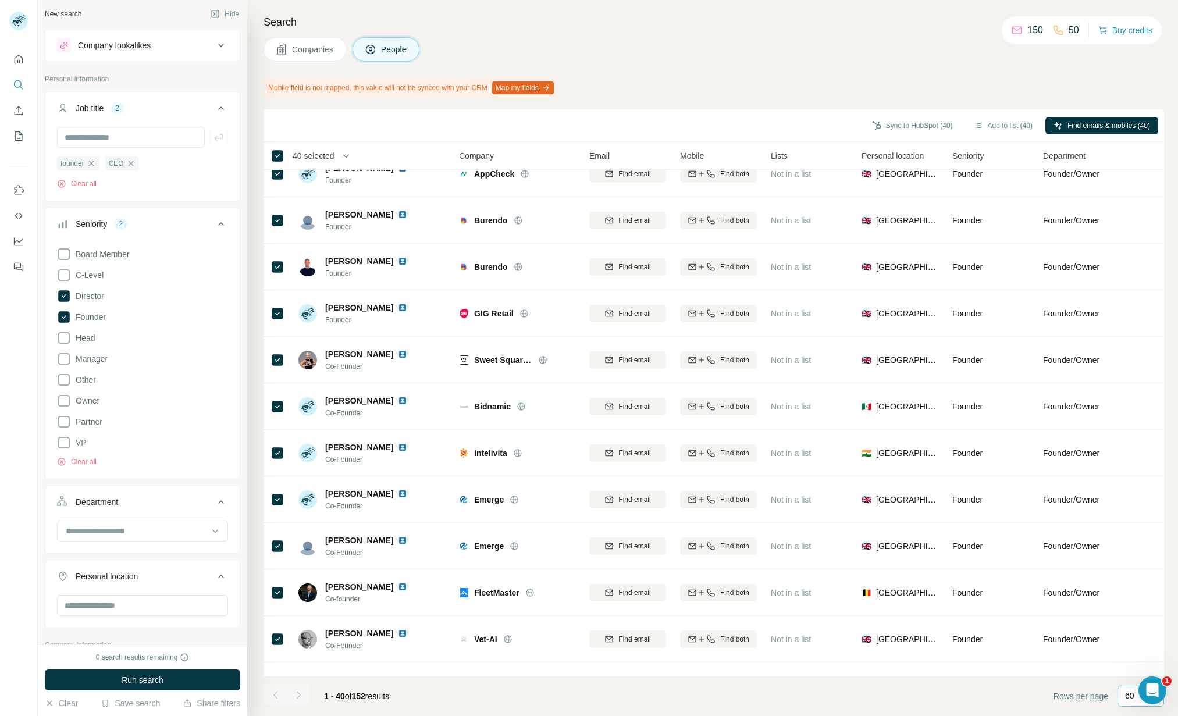
click at [330, 156] on span "40 selected" at bounding box center [314, 156] width 42 height 12
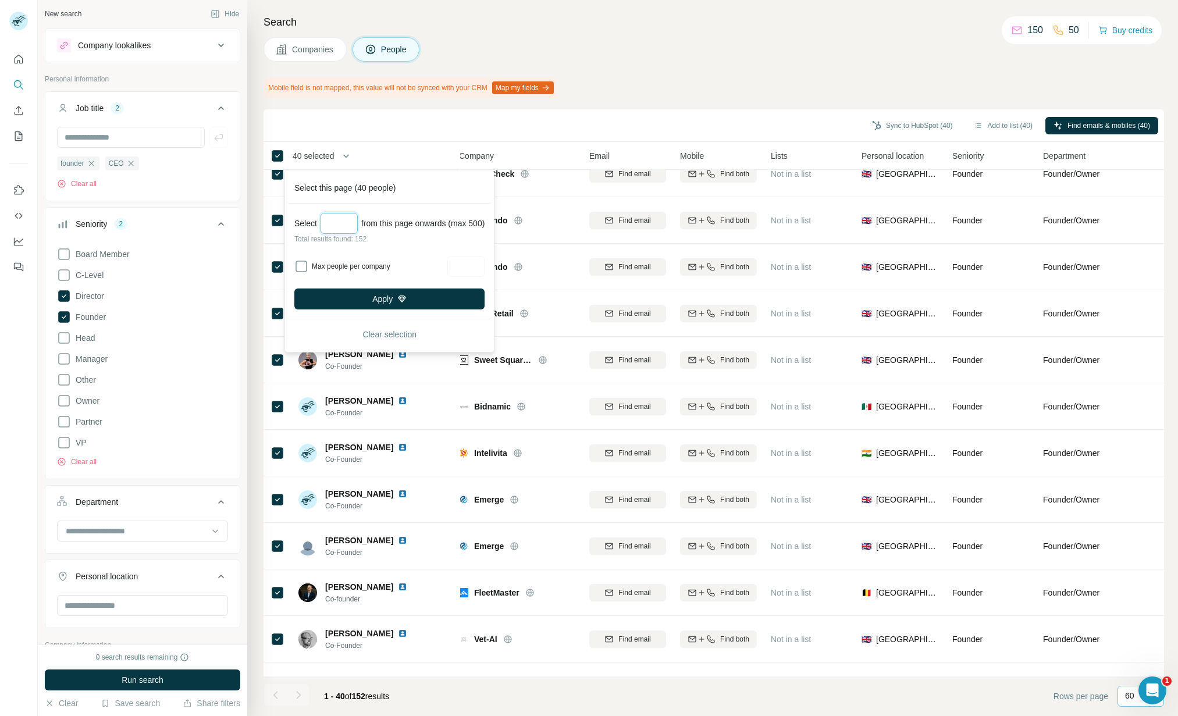
click at [345, 222] on input "***" at bounding box center [338, 223] width 37 height 21
click at [396, 295] on button "Apply" at bounding box center [389, 298] width 190 height 21
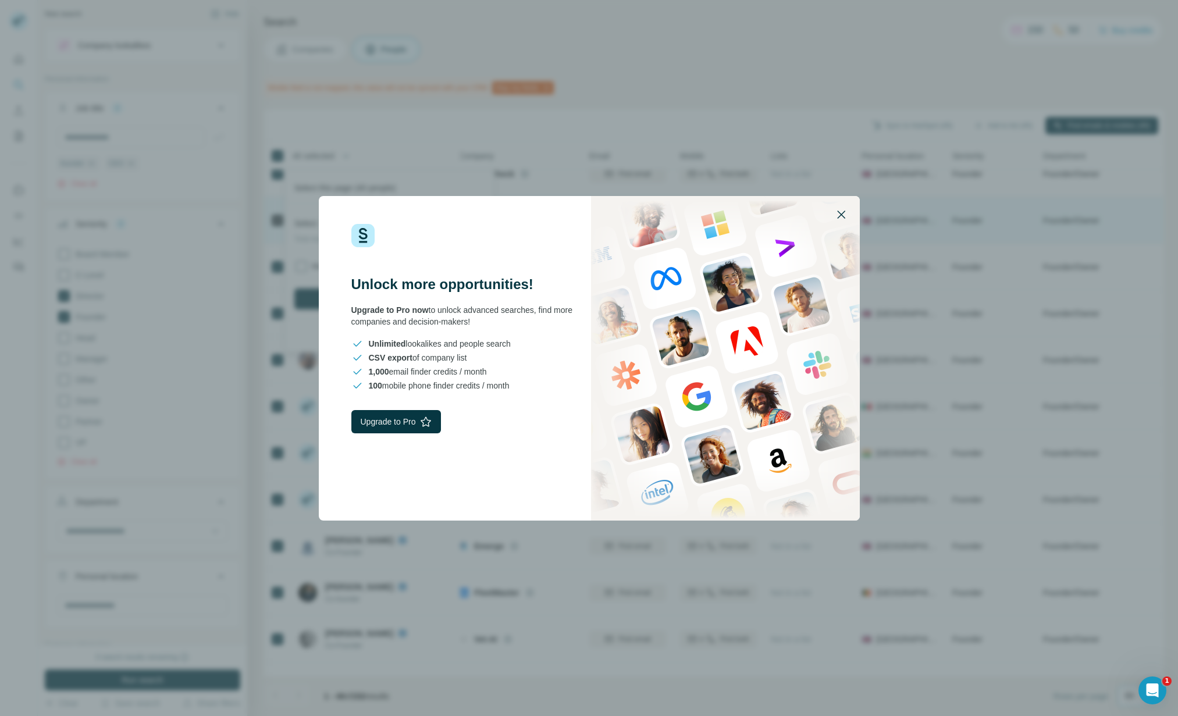
click at [842, 215] on icon "button" at bounding box center [841, 215] width 14 height 14
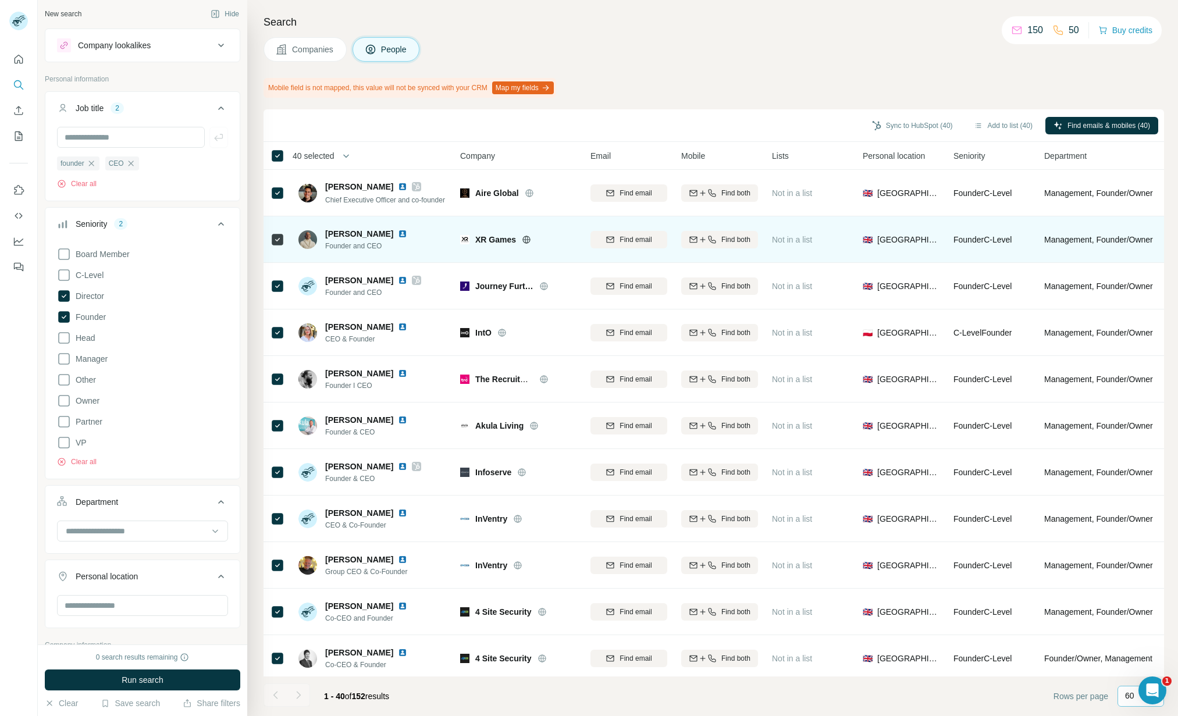
scroll to position [0, 0]
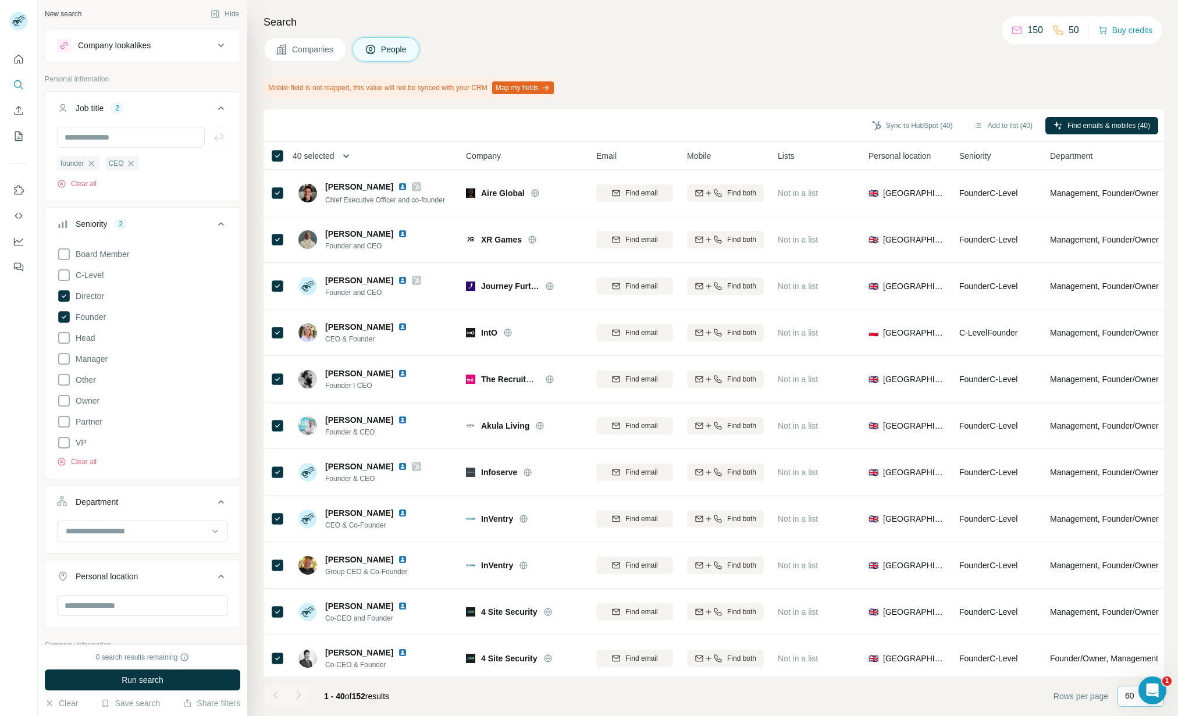
click at [347, 155] on icon "button" at bounding box center [346, 156] width 12 height 12
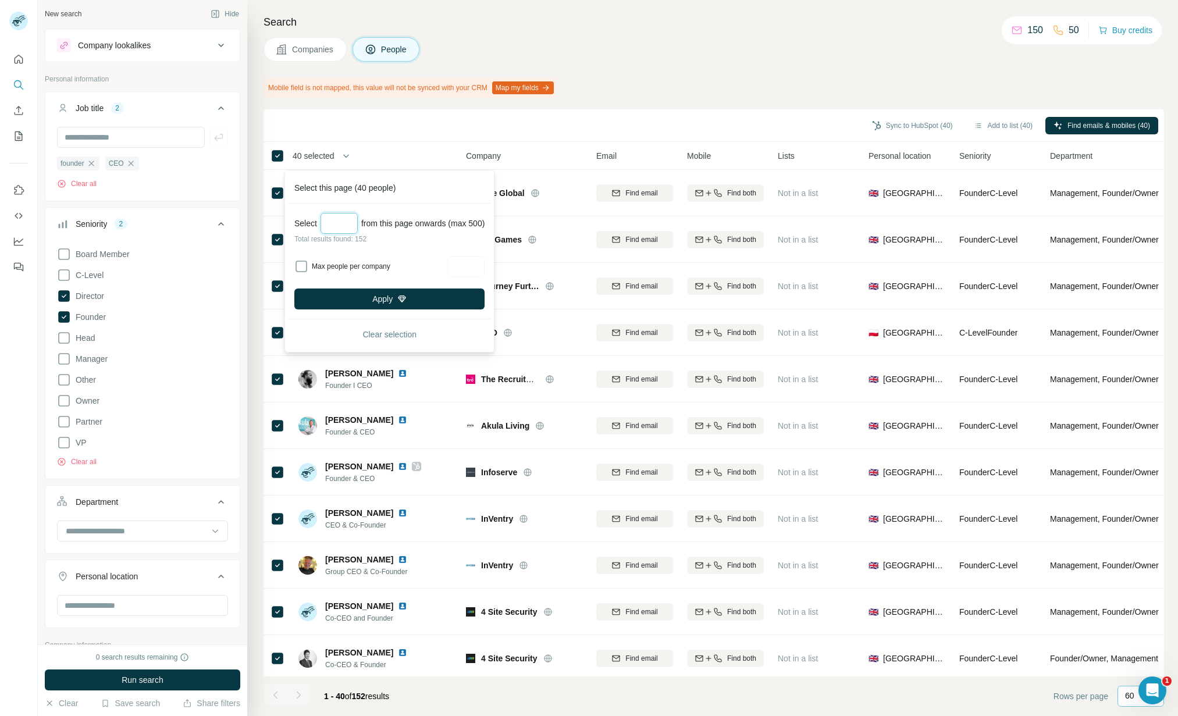
click at [351, 220] on input "***" at bounding box center [338, 223] width 37 height 21
click at [440, 294] on button "Apply" at bounding box center [389, 298] width 190 height 21
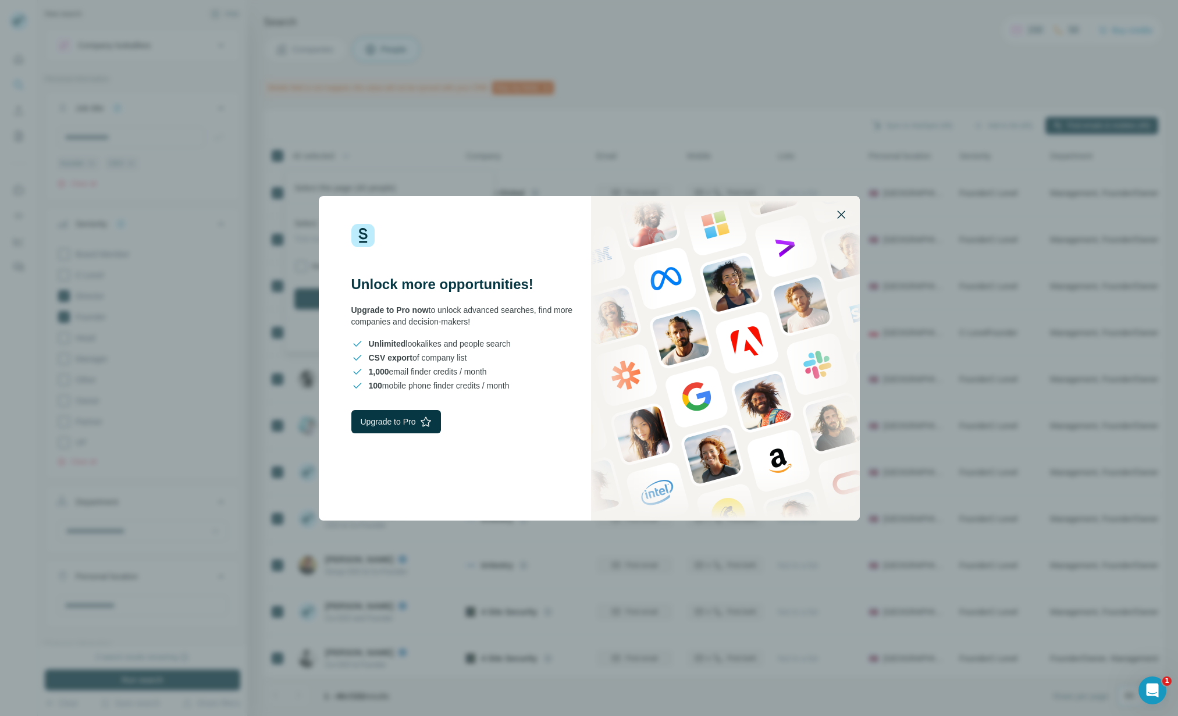
click at [842, 215] on icon "button" at bounding box center [841, 215] width 8 height 8
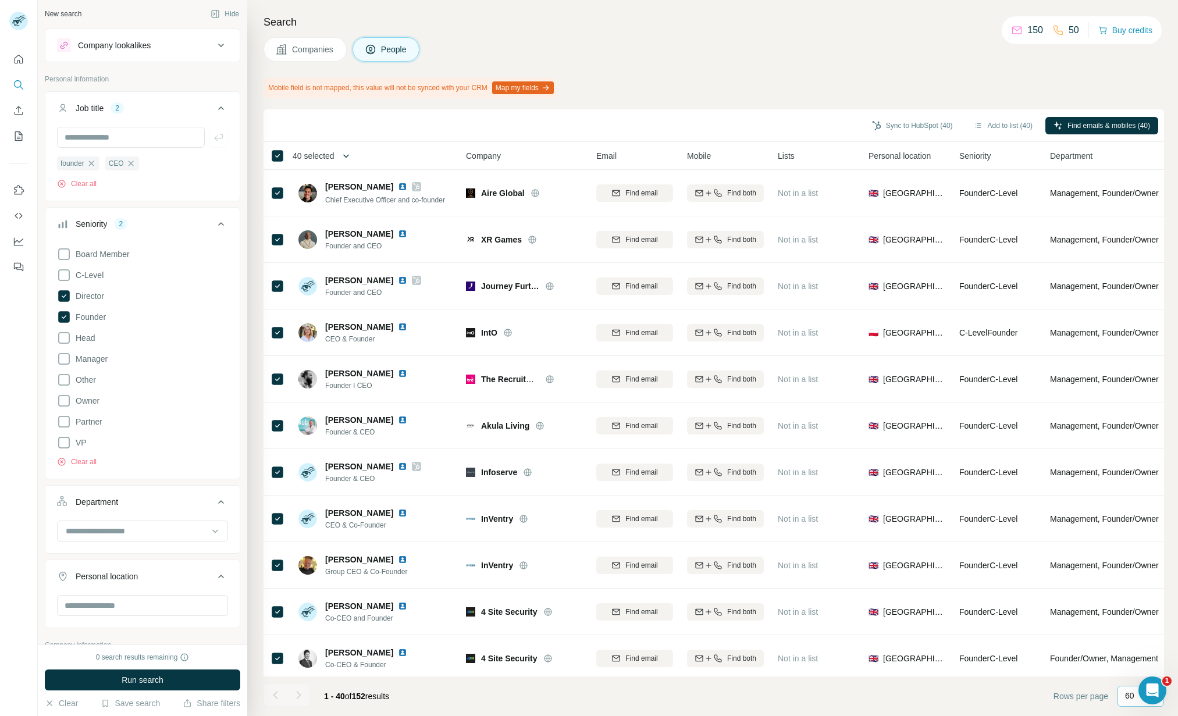
click at [348, 153] on icon "button" at bounding box center [346, 156] width 12 height 12
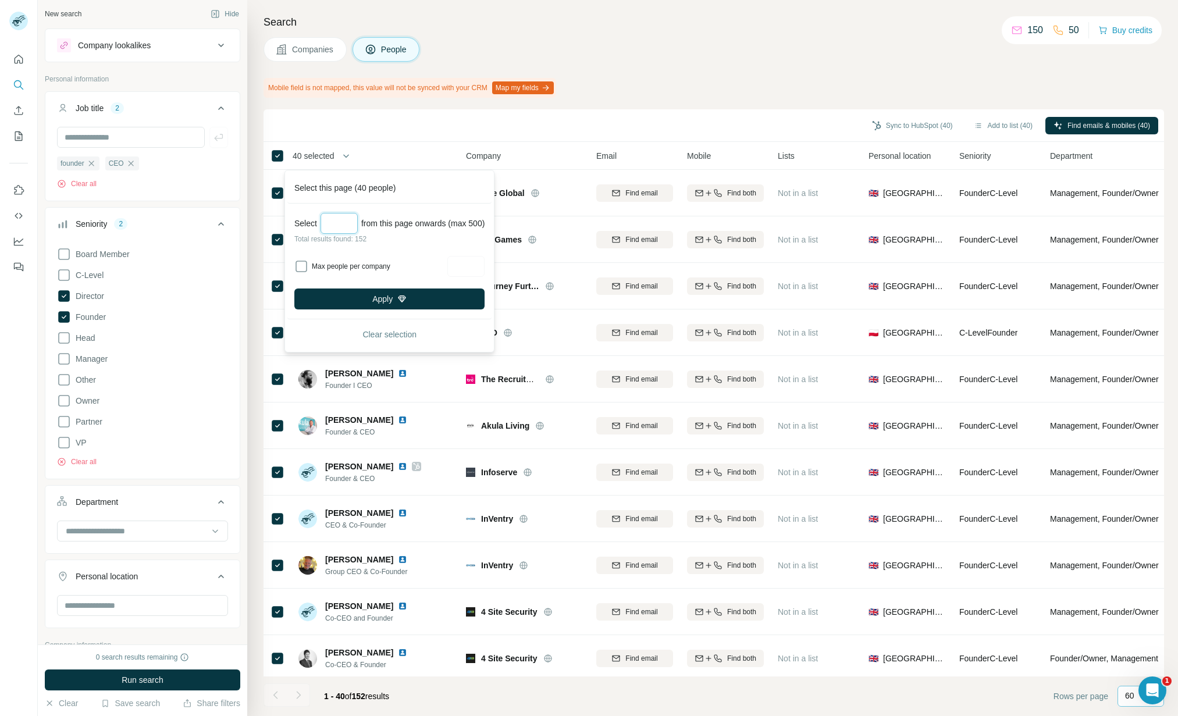
drag, startPoint x: 348, startPoint y: 223, endPoint x: 300, endPoint y: 220, distance: 47.8
click at [300, 220] on div "Select *** from this page onwards (max 500)" at bounding box center [389, 223] width 190 height 21
type input "**"
click at [448, 306] on button "Apply" at bounding box center [389, 298] width 190 height 21
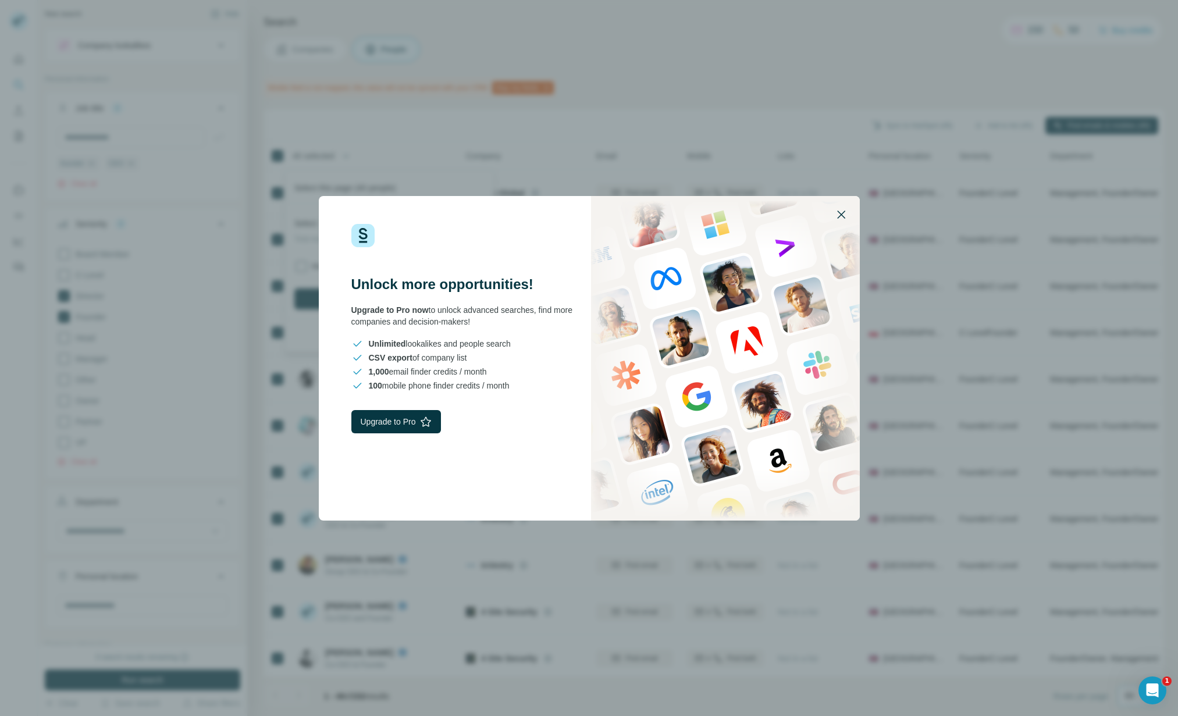
click at [840, 213] on icon "button" at bounding box center [841, 215] width 14 height 14
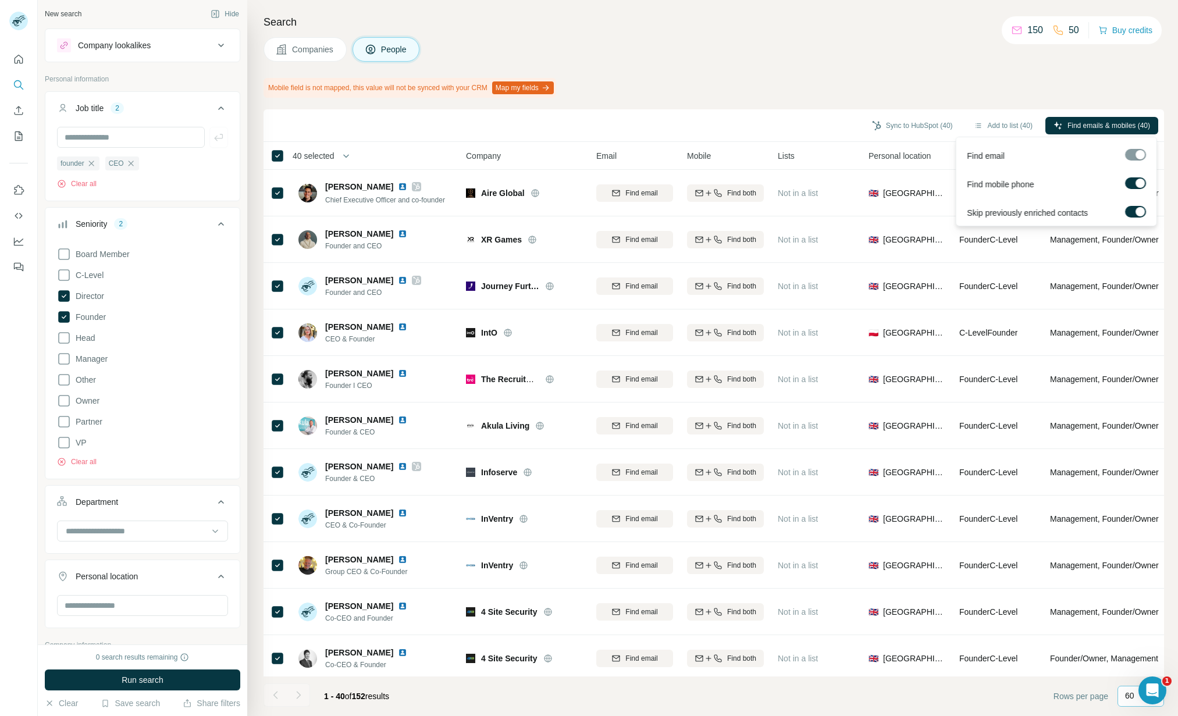
click at [1133, 183] on label at bounding box center [1135, 183] width 21 height 12
click at [707, 60] on div "Companies People" at bounding box center [713, 49] width 900 height 24
click at [326, 154] on span "40 selected" at bounding box center [314, 156] width 42 height 12
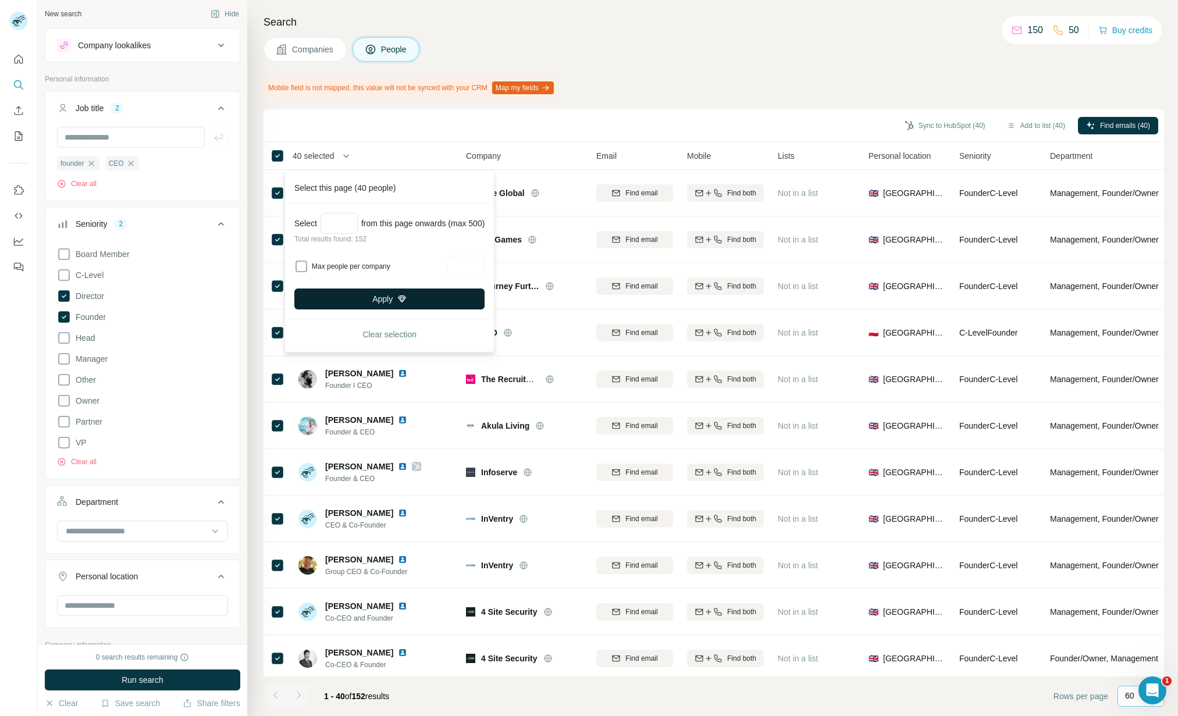
click at [384, 293] on button "Apply" at bounding box center [389, 298] width 190 height 21
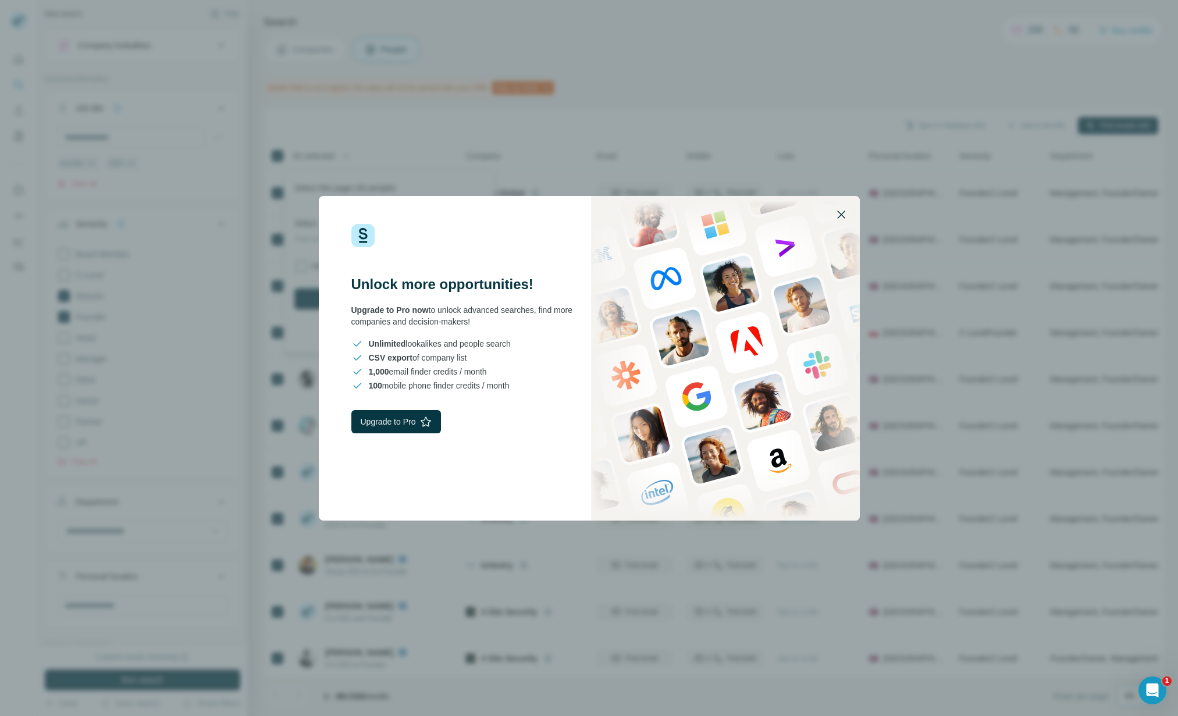
click at [845, 211] on icon "button" at bounding box center [841, 215] width 14 height 14
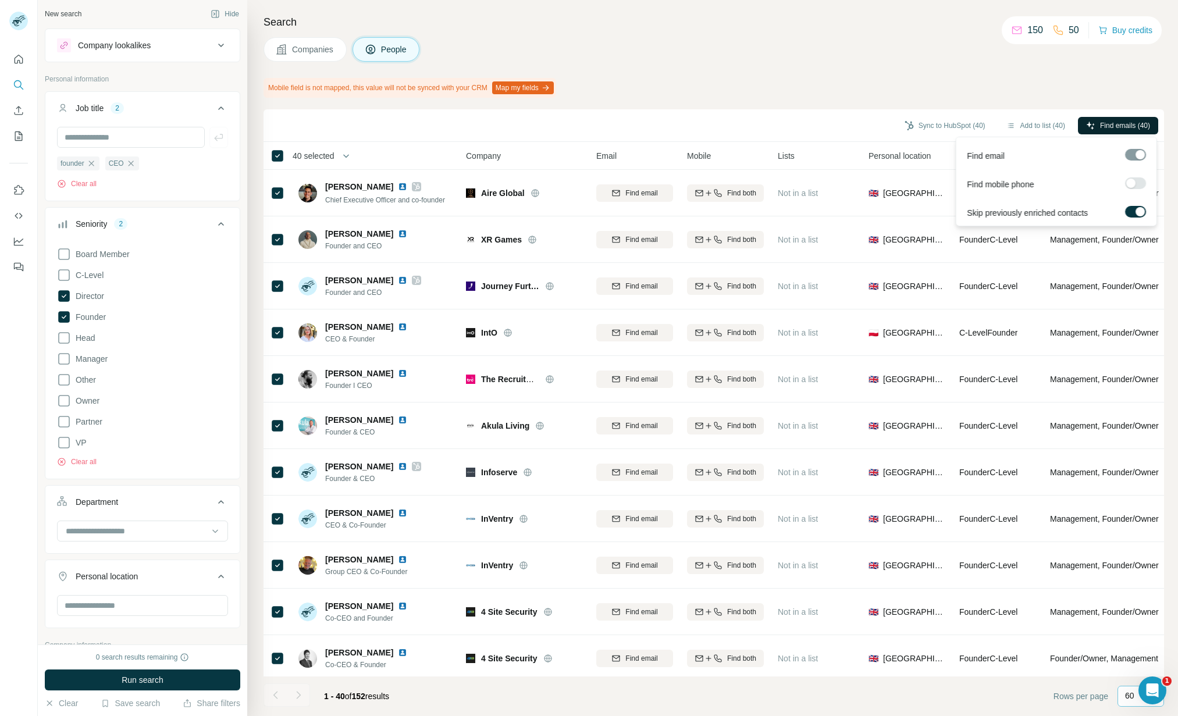
click at [1124, 129] on span "Find emails (40)" at bounding box center [1125, 125] width 50 height 10
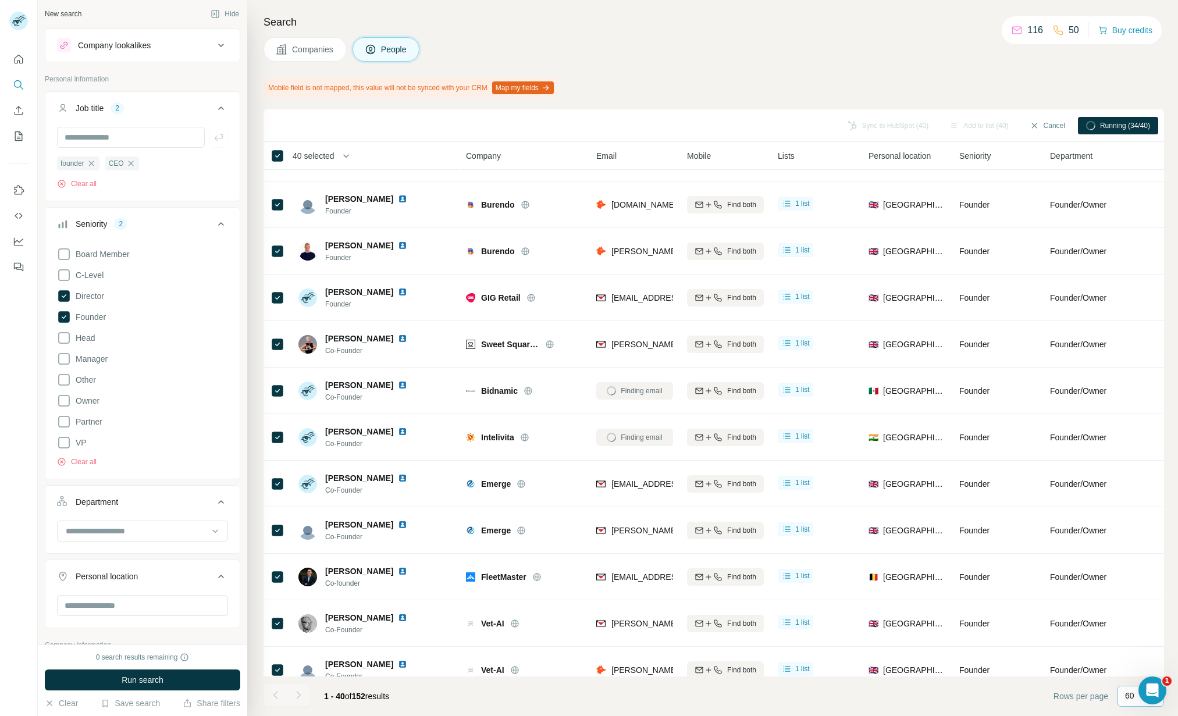
scroll to position [1355, 0]
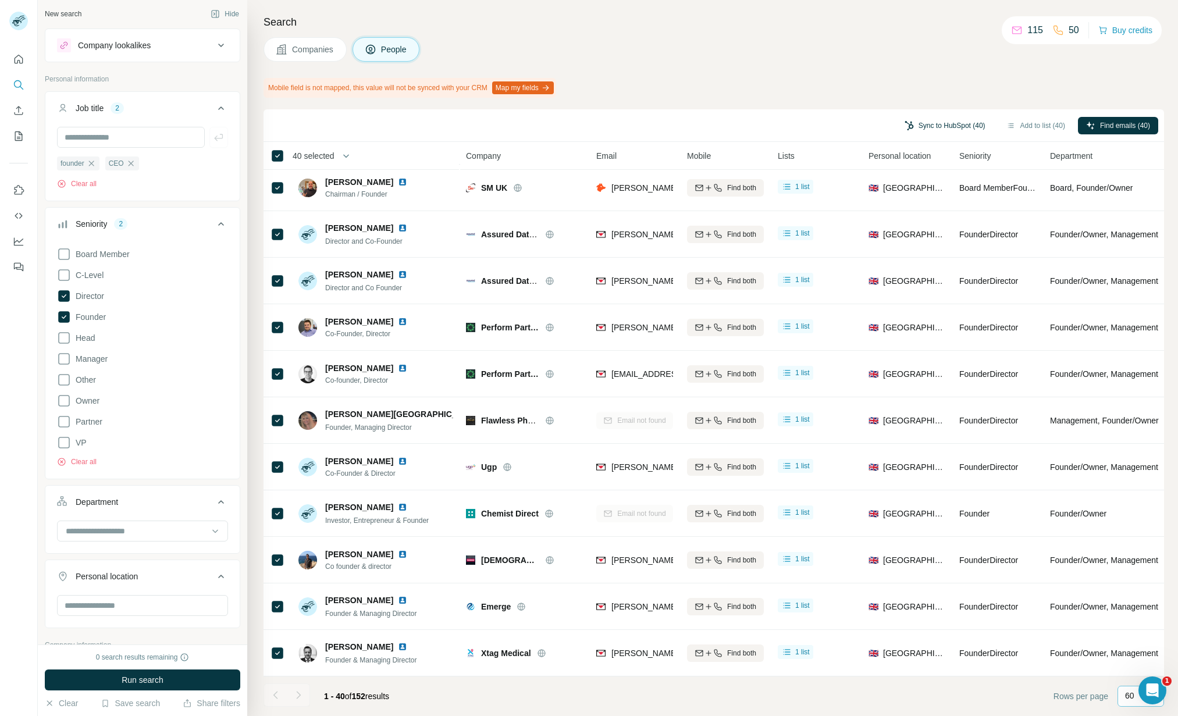
click at [925, 125] on button "Sync to HubSpot (40)" at bounding box center [944, 125] width 97 height 17
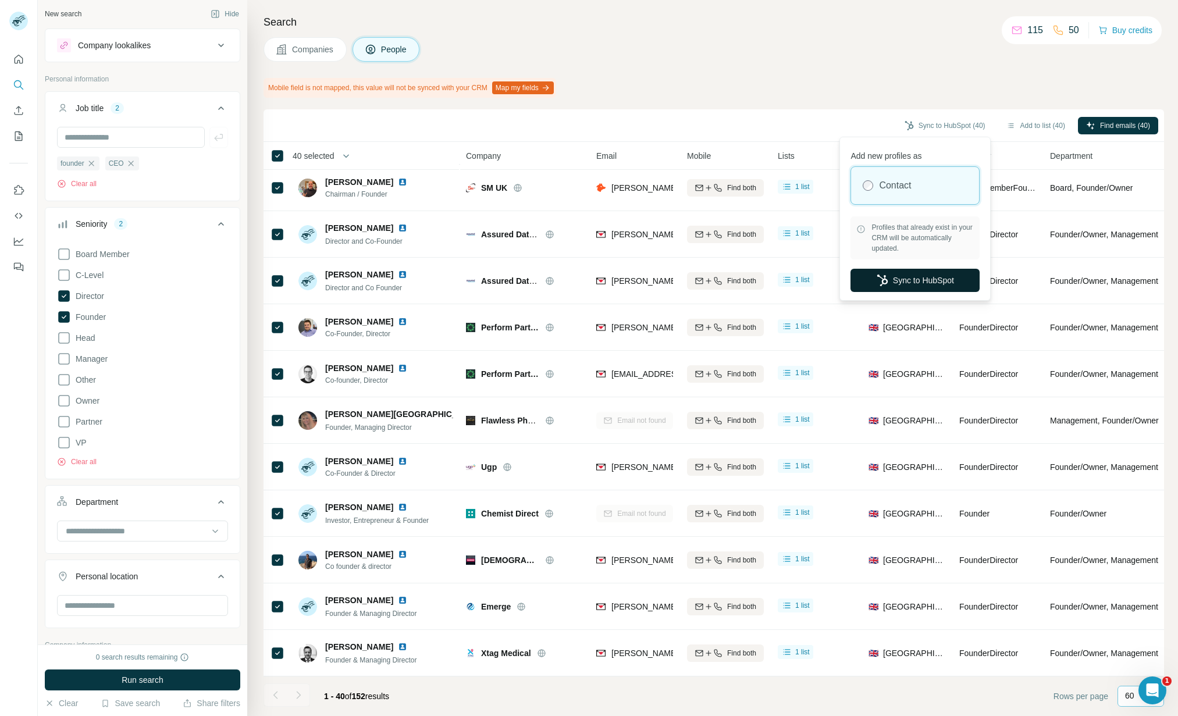
click at [932, 279] on button "Sync to HubSpot" at bounding box center [914, 280] width 129 height 23
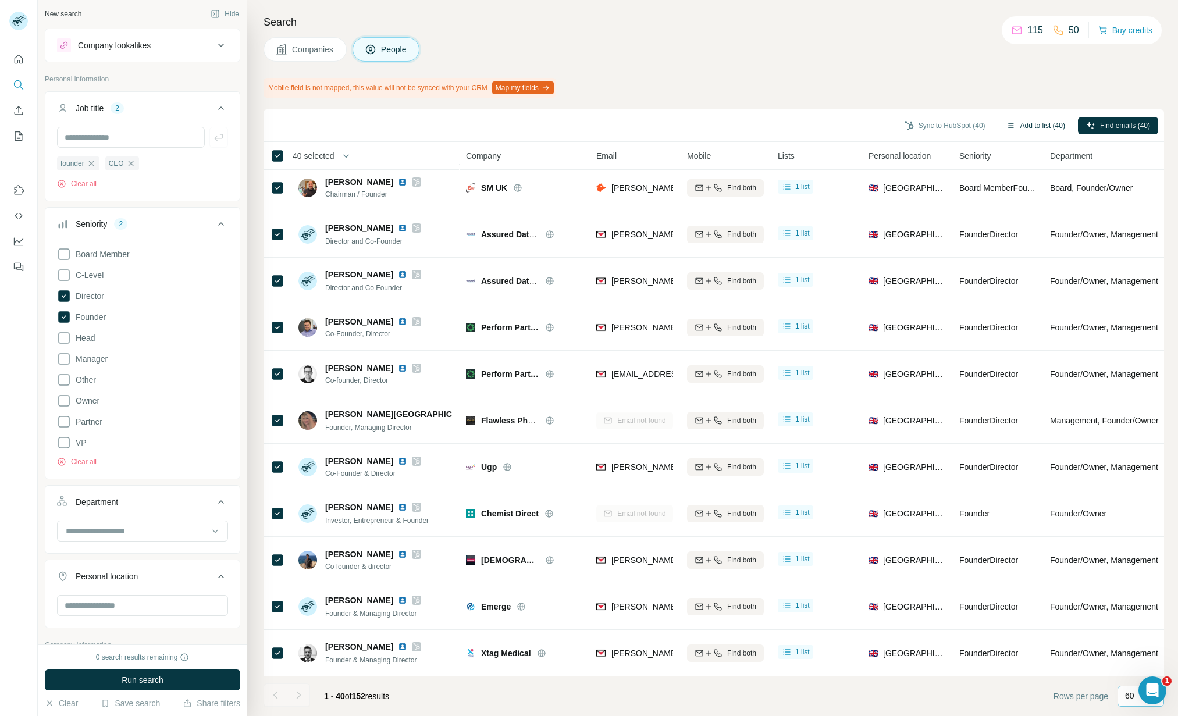
click at [1036, 124] on button "Add to list (40)" at bounding box center [1035, 125] width 75 height 17
click at [1037, 126] on button "Add to list (40)" at bounding box center [1035, 125] width 75 height 17
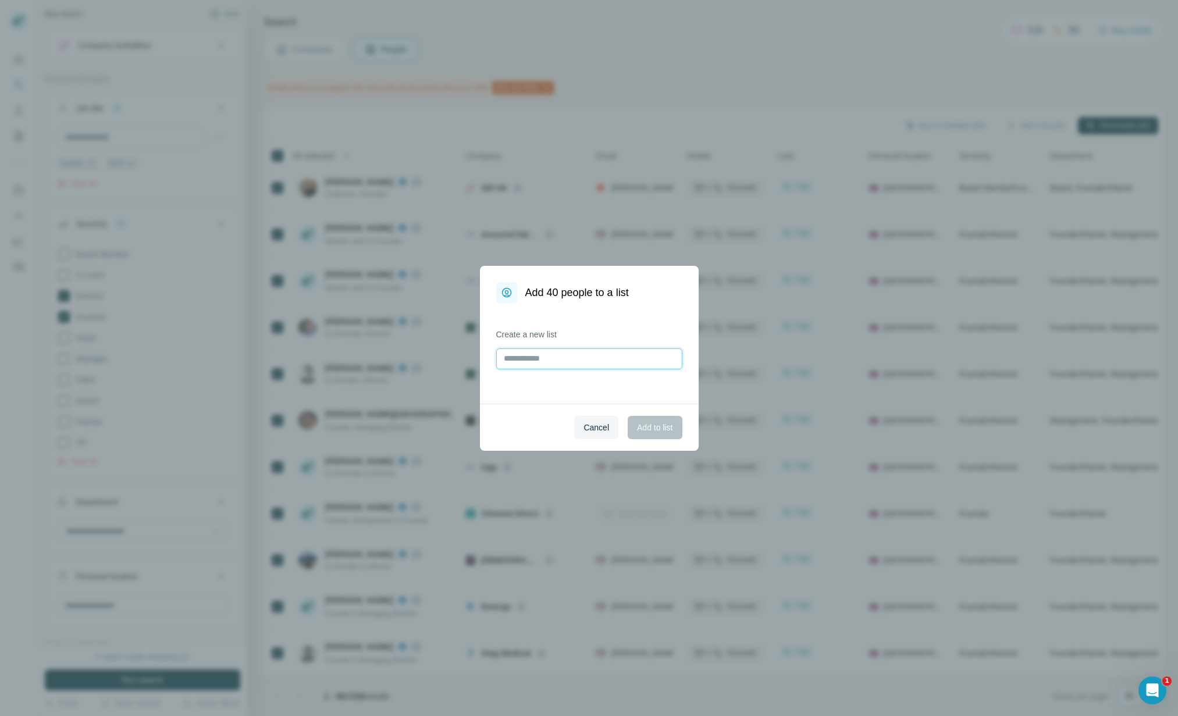
click at [537, 358] on input "text" at bounding box center [589, 358] width 186 height 21
type input "**********"
click at [657, 426] on span "Add to list" at bounding box center [654, 428] width 35 height 12
